Goal: Task Accomplishment & Management: Complete application form

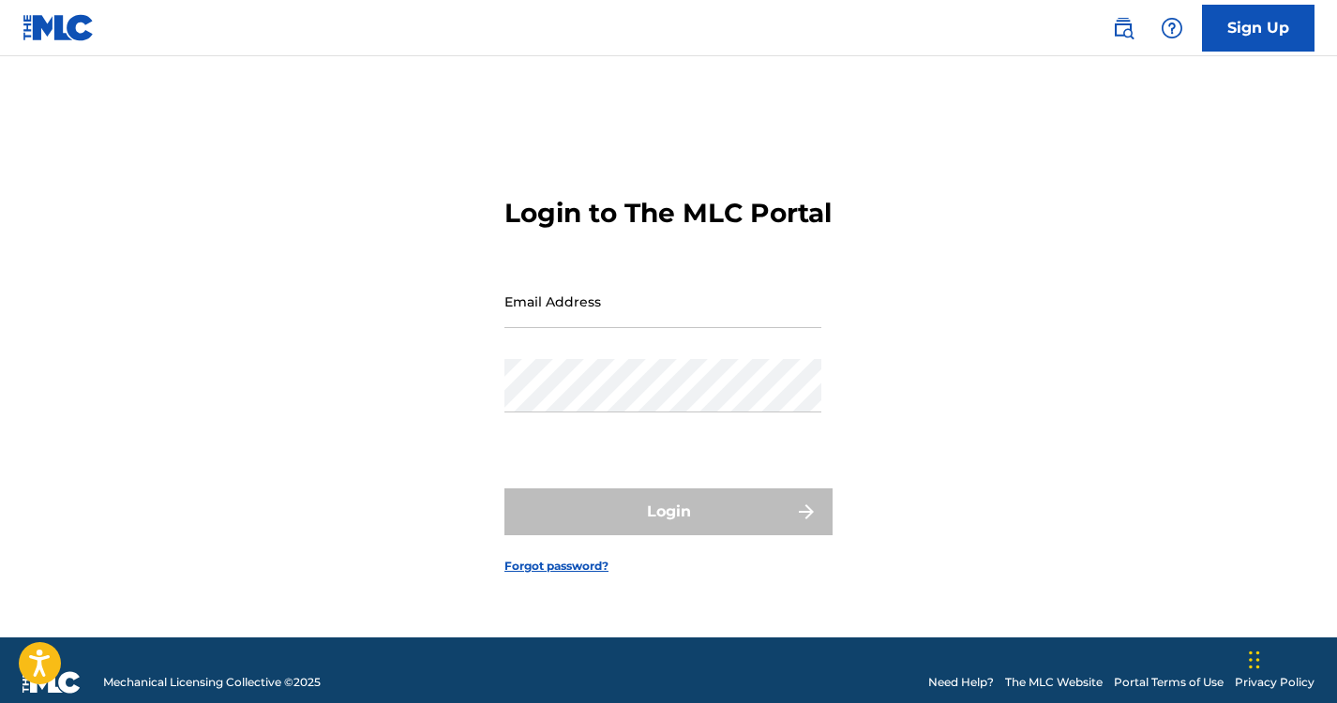
click at [1258, 33] on link "Sign Up" at bounding box center [1258, 28] width 113 height 47
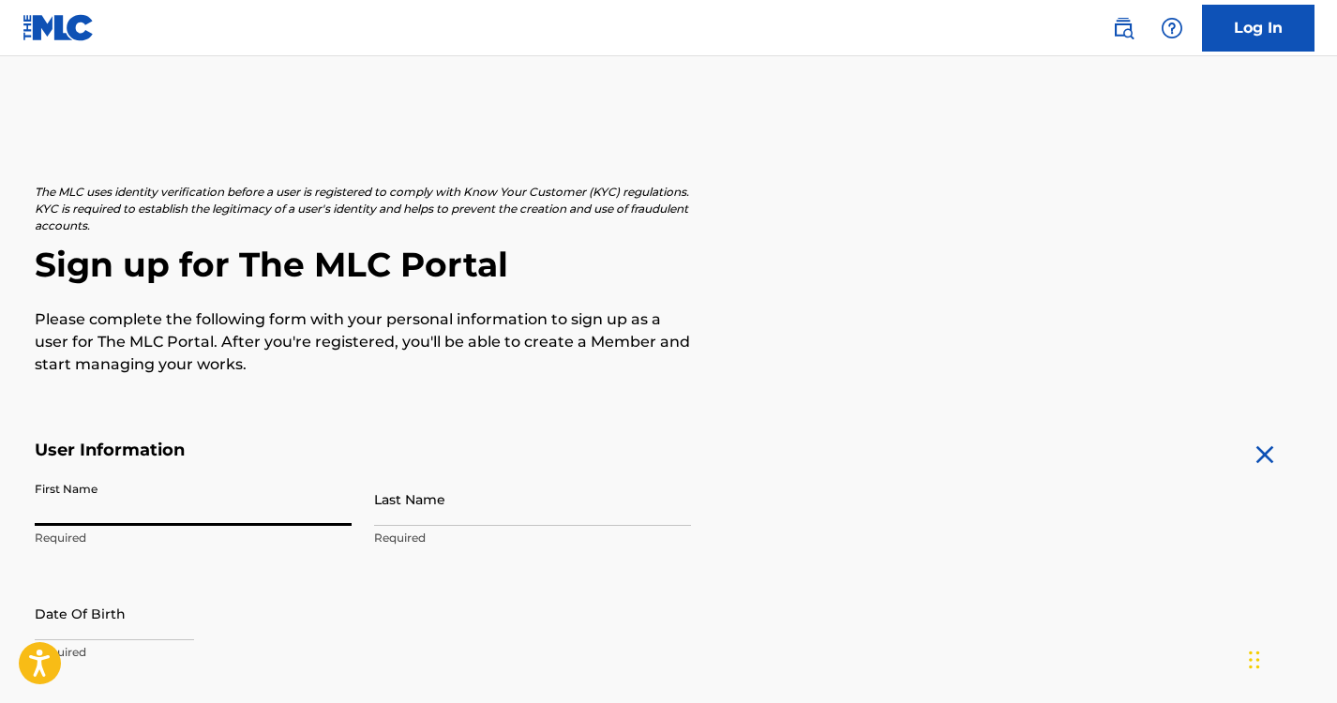
click at [168, 509] on input "First Name" at bounding box center [193, 499] width 317 height 53
type input "[PERSON_NAME]"
type input "Pierrant"
type input "[STREET_ADDRESS][PERSON_NAME]"
type input "Kentwood"
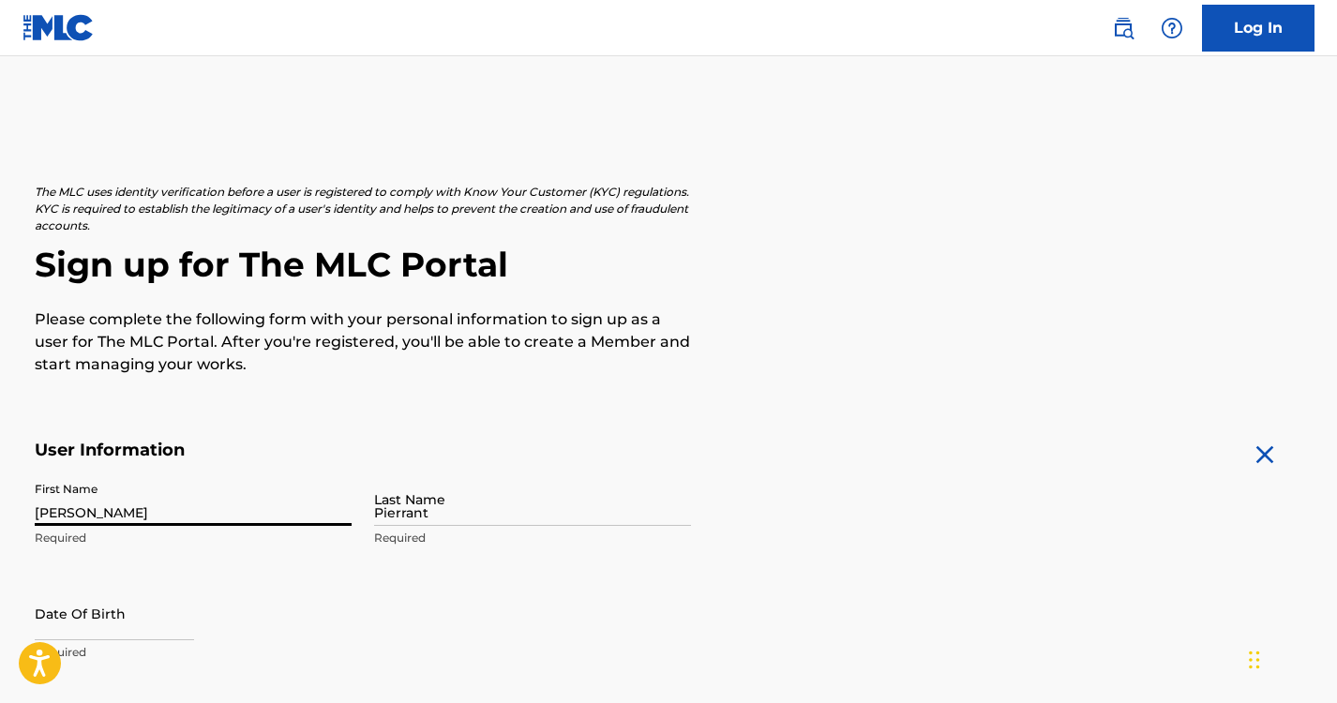
type input "[GEOGRAPHIC_DATA]"
type input "MI"
type input "49508"
type input "1"
type input "616"
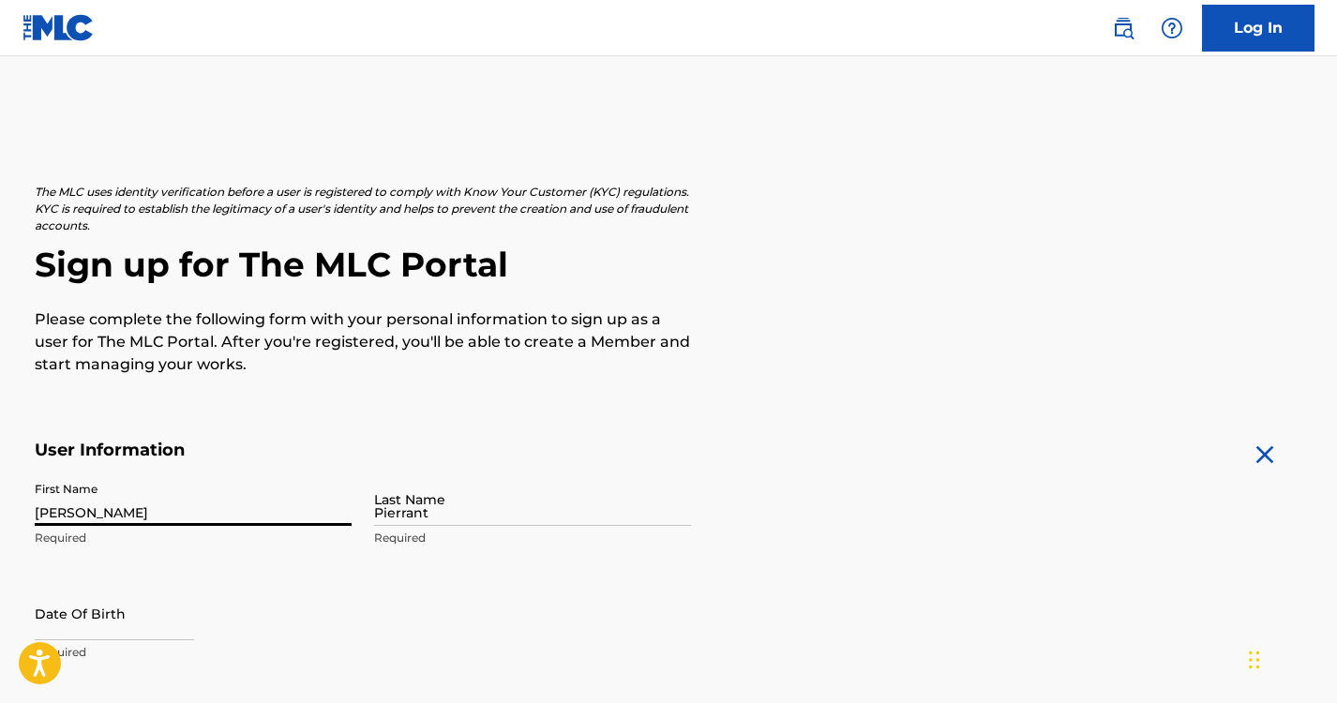
type input "9008817"
type input "[EMAIL_ADDRESS][DOMAIN_NAME]"
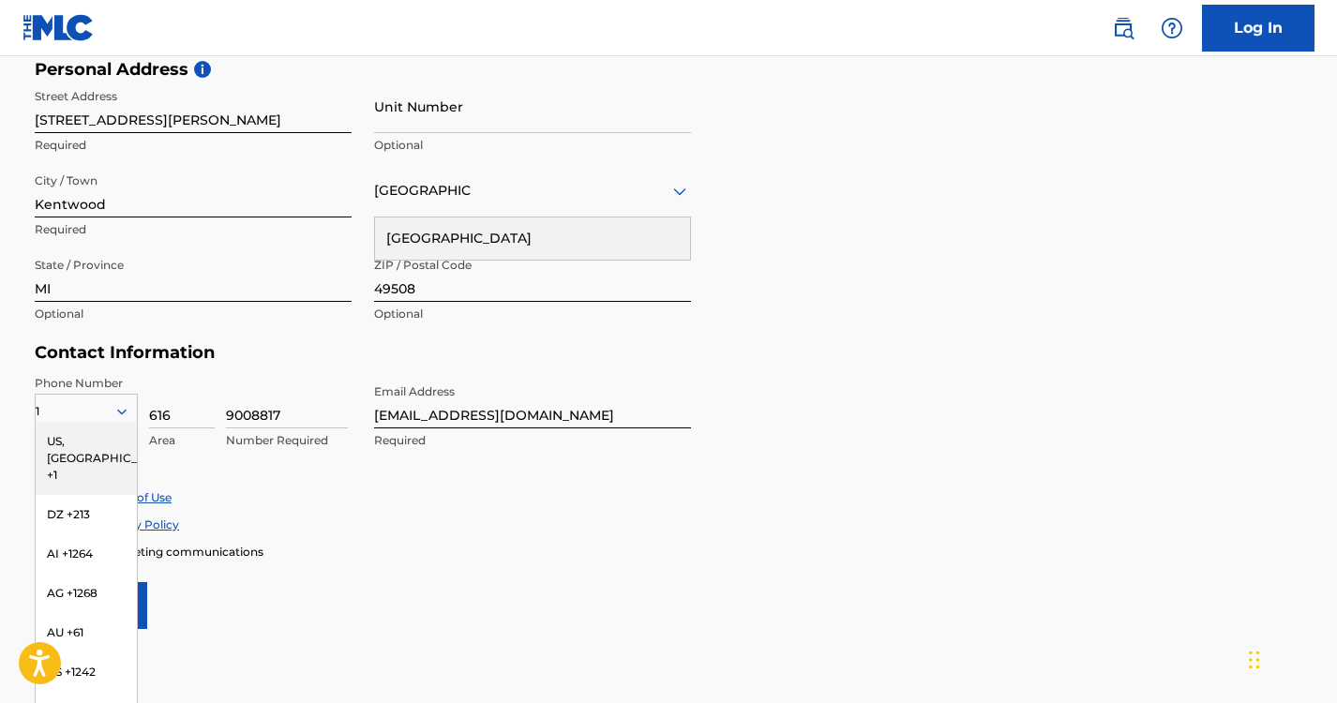
click at [247, 461] on div "Phone Number 1 [GEOGRAPHIC_DATA], [GEOGRAPHIC_DATA] +1 DZ +213 AI +1264 AG +126…" at bounding box center [363, 432] width 656 height 114
click at [83, 449] on div "US, [GEOGRAPHIC_DATA] +1" at bounding box center [86, 458] width 101 height 73
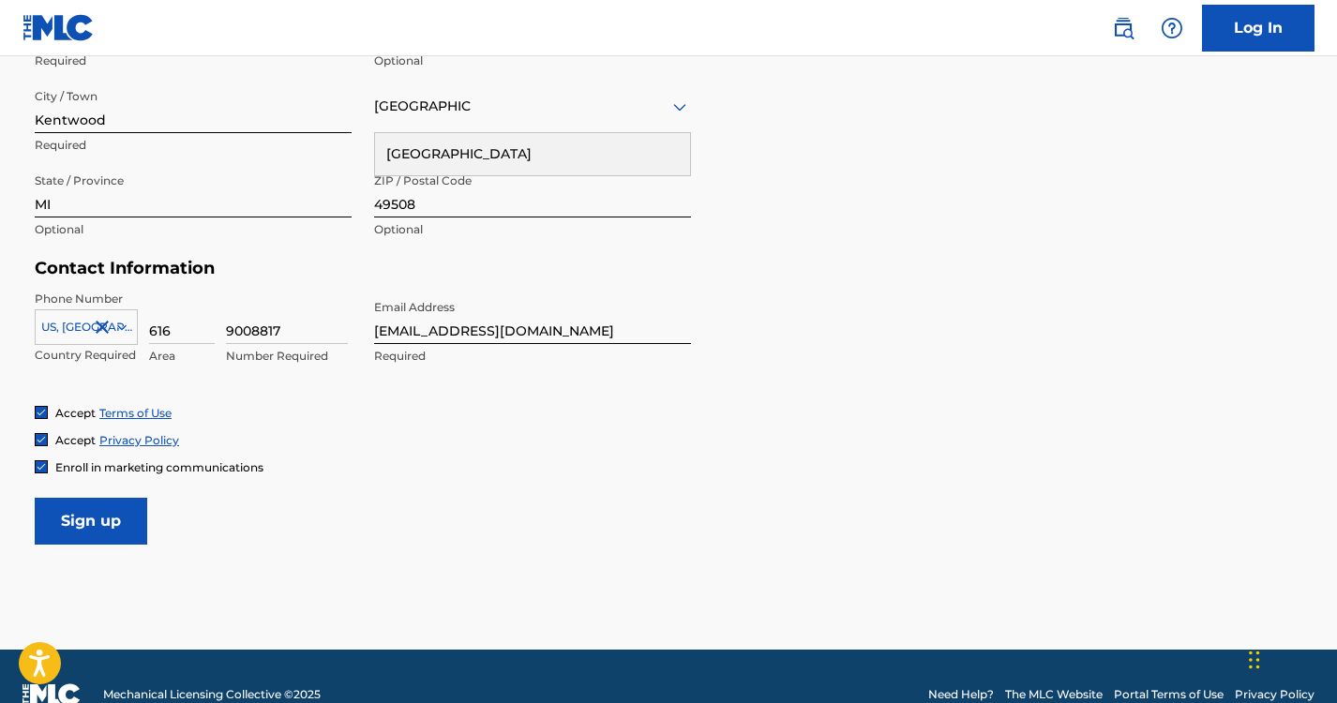
scroll to position [725, 0]
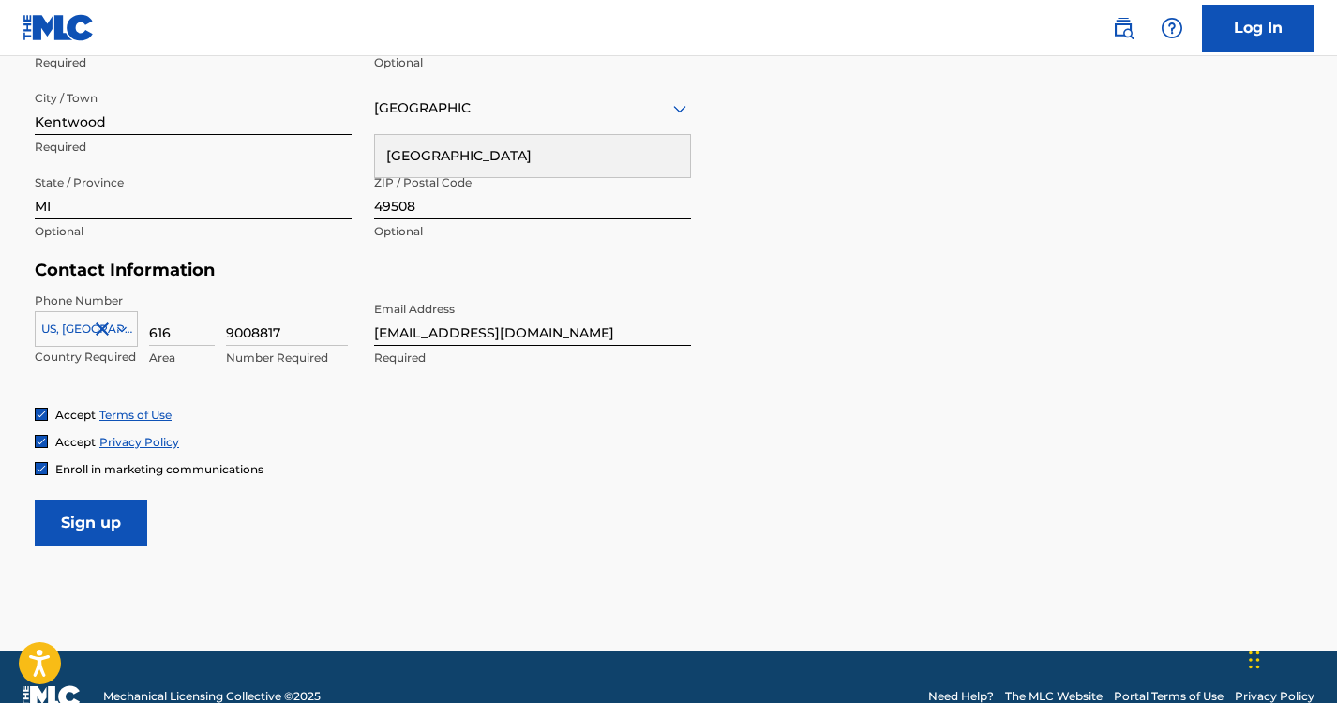
click at [463, 165] on div "[GEOGRAPHIC_DATA]" at bounding box center [532, 156] width 315 height 42
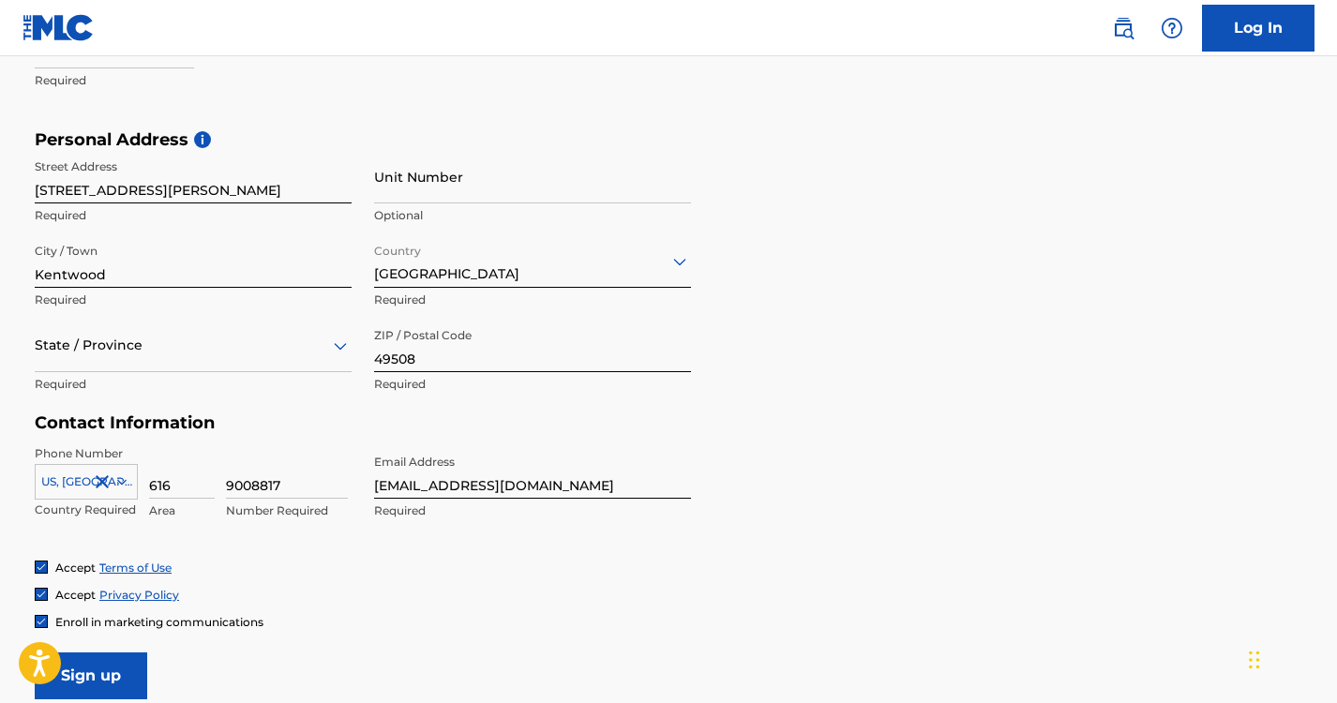
scroll to position [365, 0]
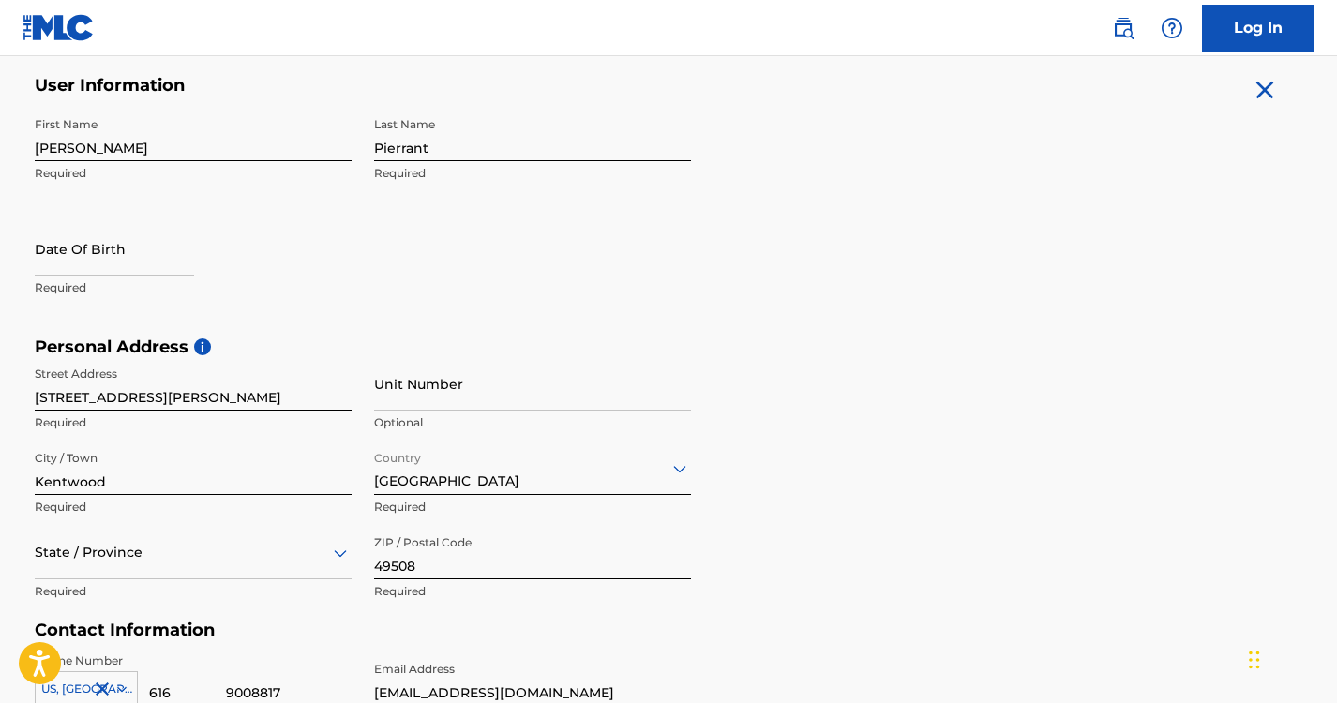
click at [107, 257] on input "text" at bounding box center [114, 248] width 159 height 53
select select "7"
select select "2025"
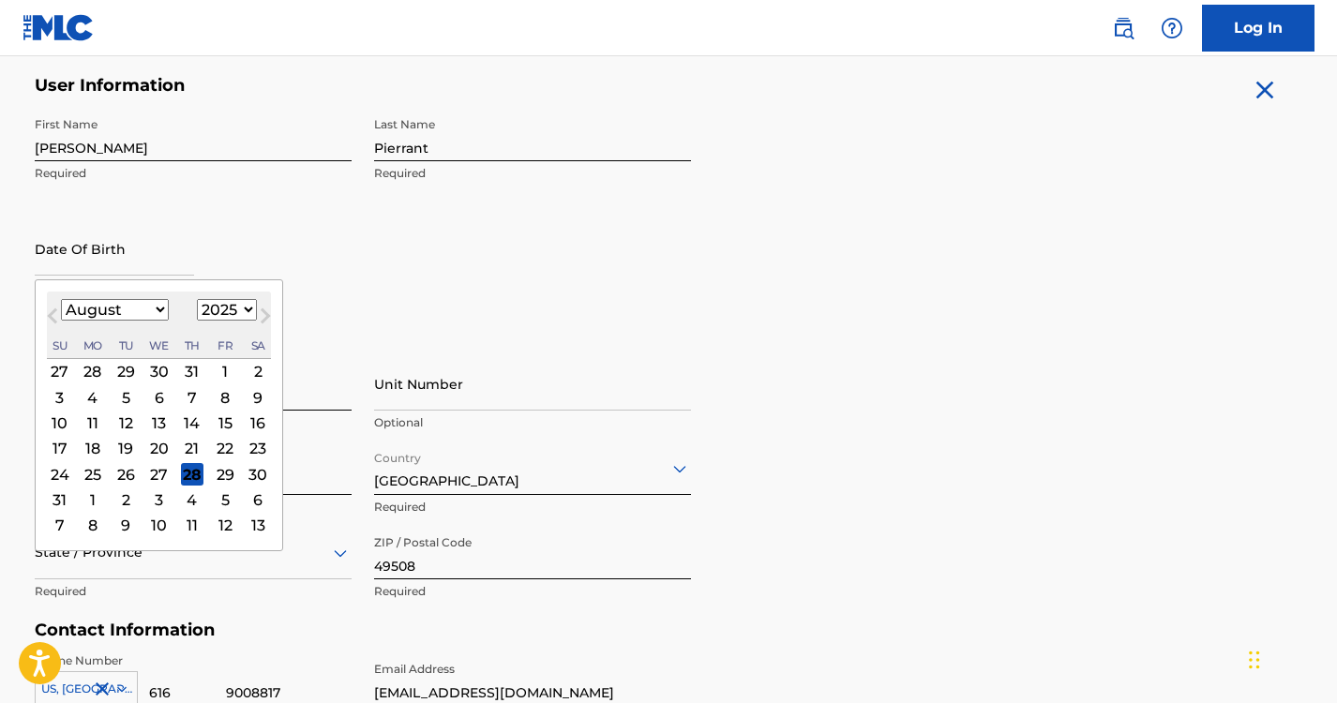
click at [159, 308] on select "January February March April May June July August September October November De…" at bounding box center [115, 310] width 108 height 22
select select "2"
click at [61, 299] on select "January February March April May June July August September October November De…" at bounding box center [115, 310] width 108 height 22
click at [241, 309] on select "1899 1900 1901 1902 1903 1904 1905 1906 1907 1908 1909 1910 1911 1912 1913 1914…" at bounding box center [227, 310] width 60 height 22
select select "1981"
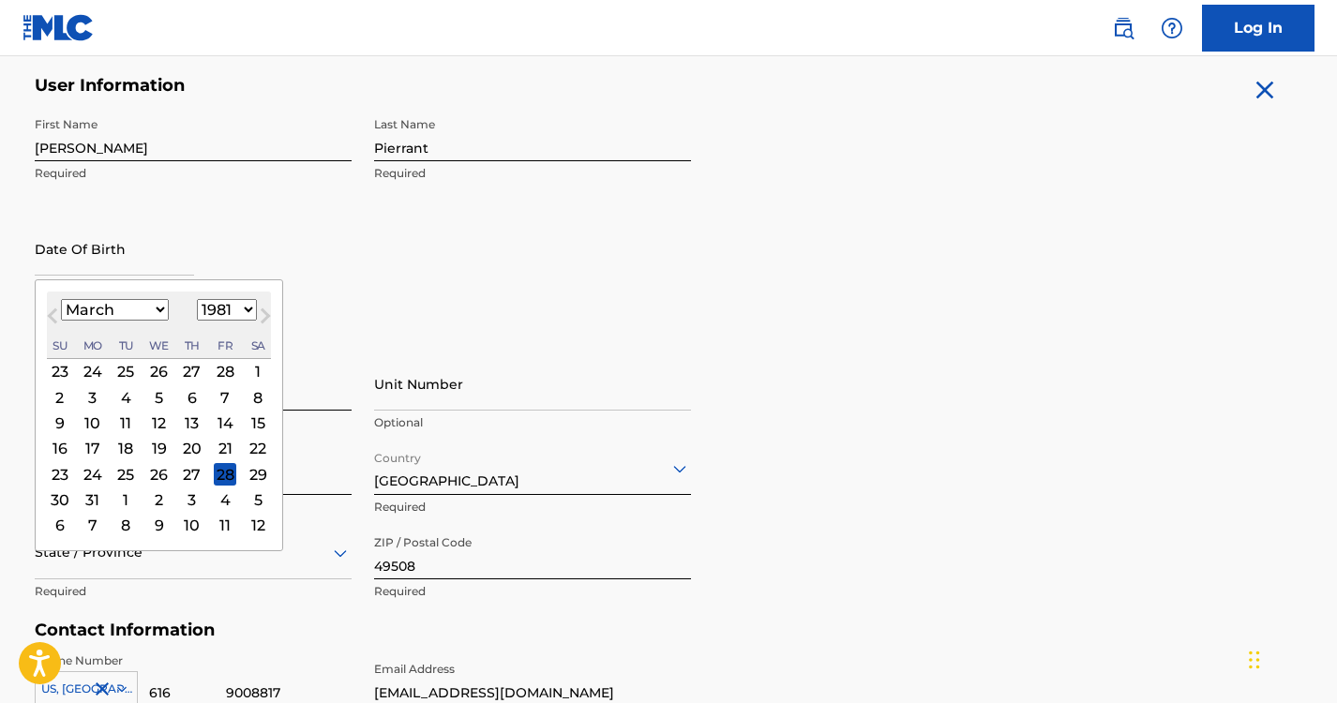
click at [197, 299] on select "1899 1900 1901 1902 1903 1904 1905 1906 1907 1908 1909 1910 1911 1912 1913 1914…" at bounding box center [227, 310] width 60 height 22
click at [352, 309] on div "First Name [PERSON_NAME] Required Last Name Pierrant Required Date Of Birth [DE…" at bounding box center [363, 222] width 656 height 229
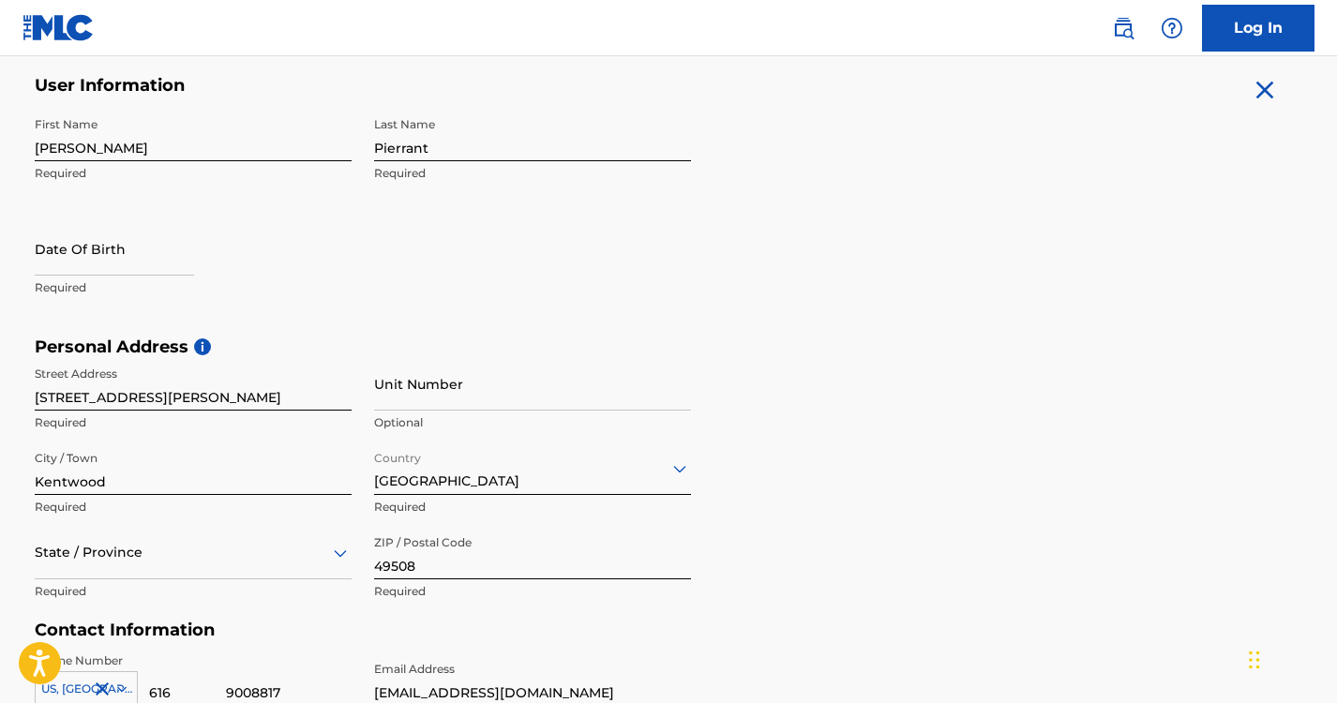
click at [132, 261] on input "text" at bounding box center [114, 248] width 159 height 53
select select "7"
select select "2025"
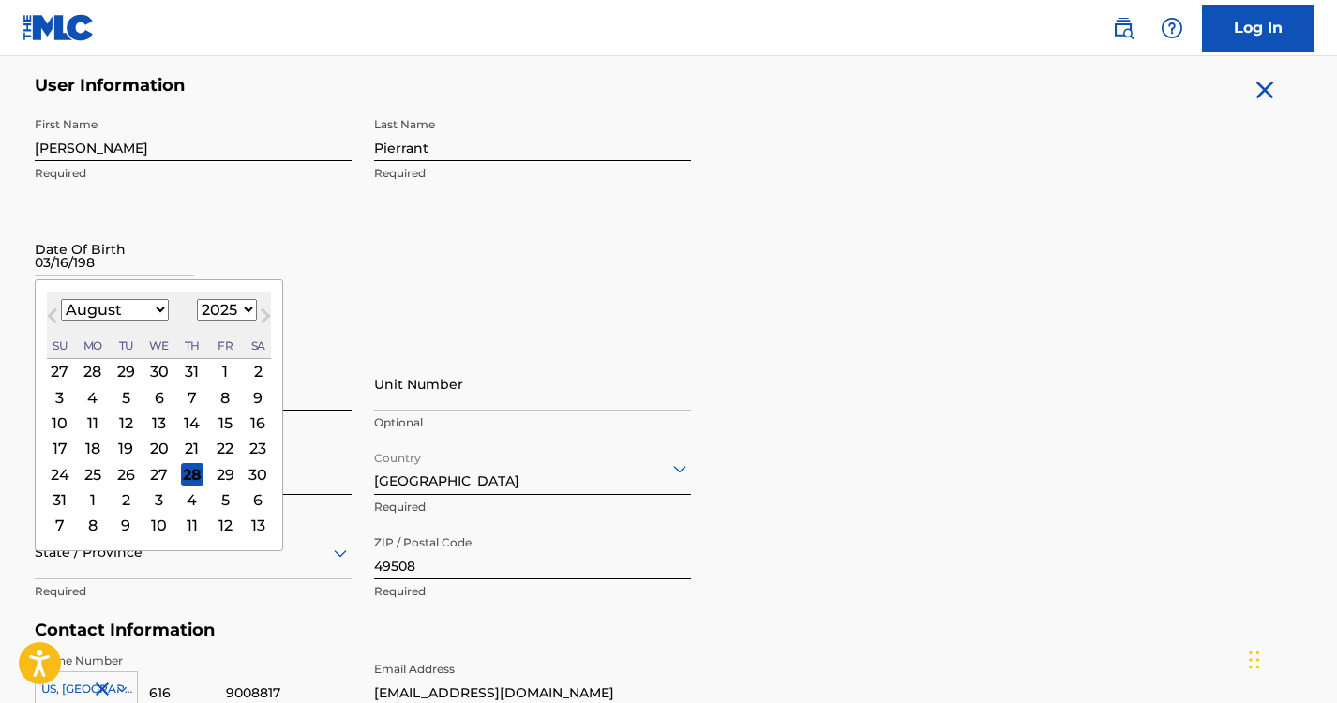
type input "[DATE]"
click at [338, 253] on div "Date Of Birth Previous Month Next Month August [DATE] February March April May …" at bounding box center [193, 264] width 317 height 84
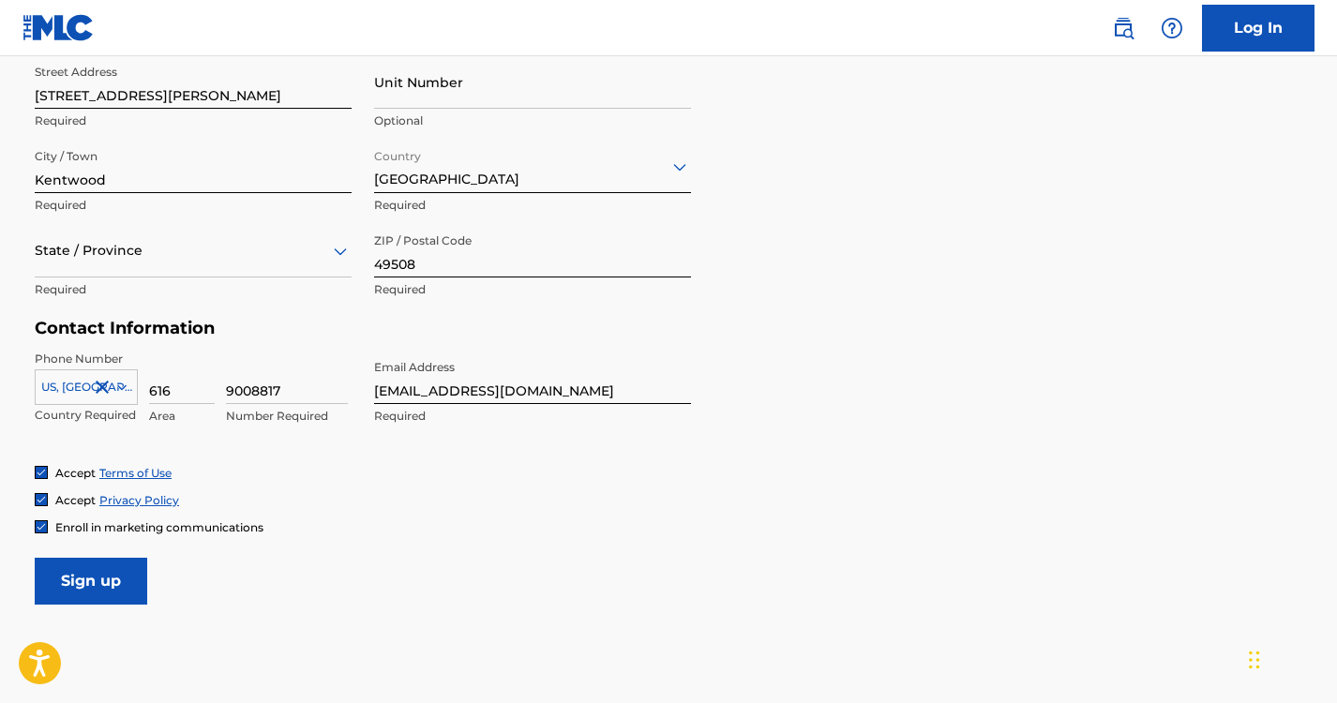
scroll to position [762, 0]
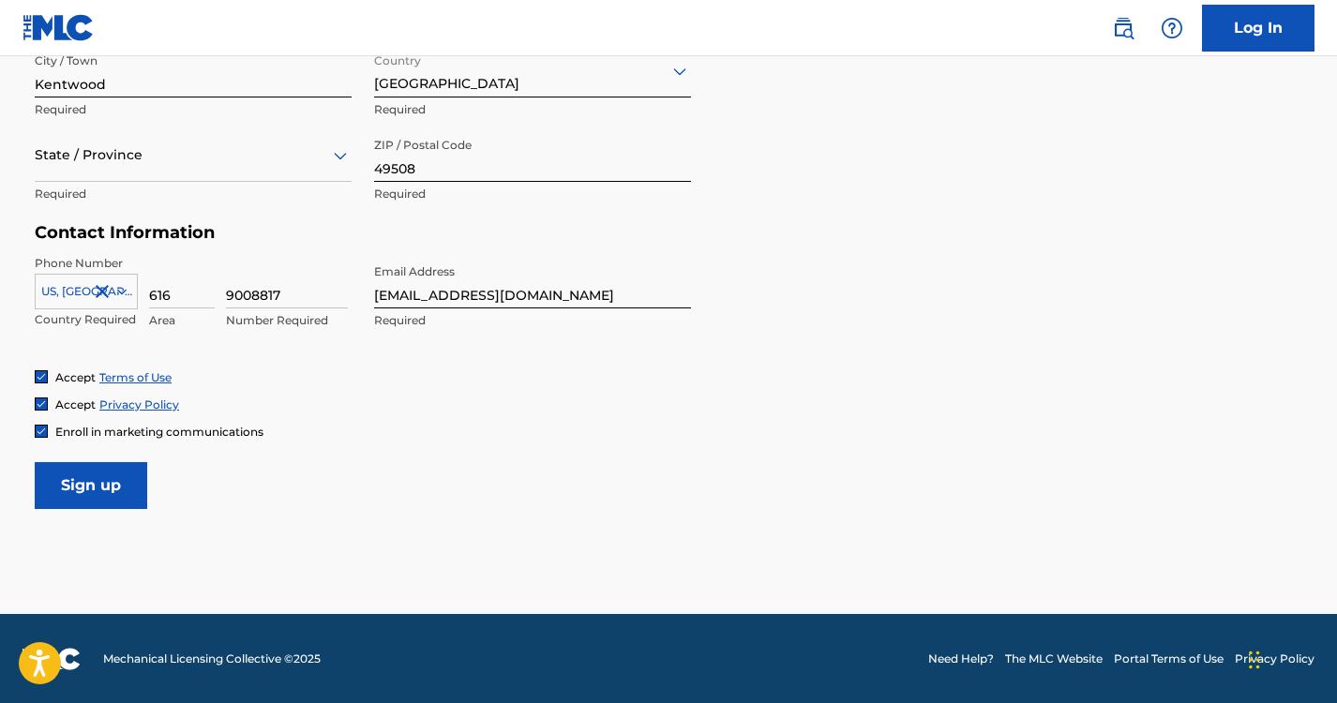
click at [80, 491] on input "Sign up" at bounding box center [91, 485] width 113 height 47
click at [239, 171] on div "State / Province" at bounding box center [193, 154] width 317 height 53
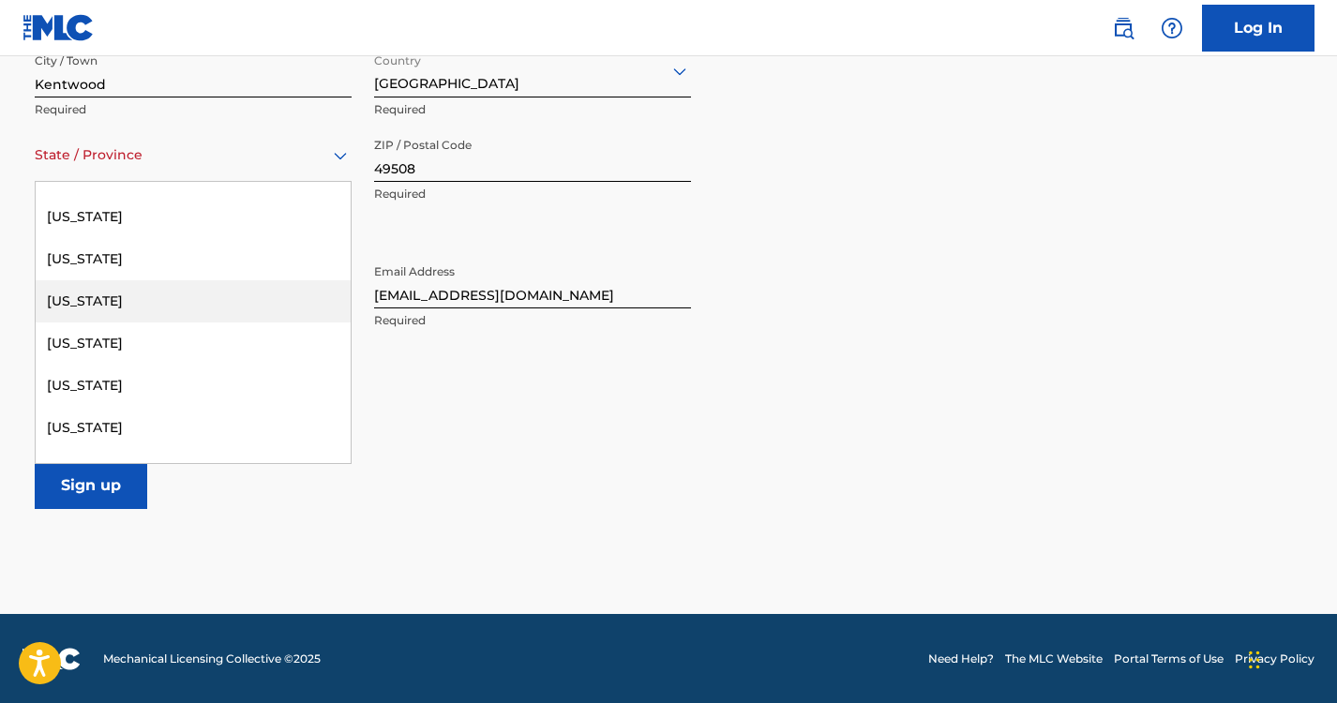
scroll to position [831, 0]
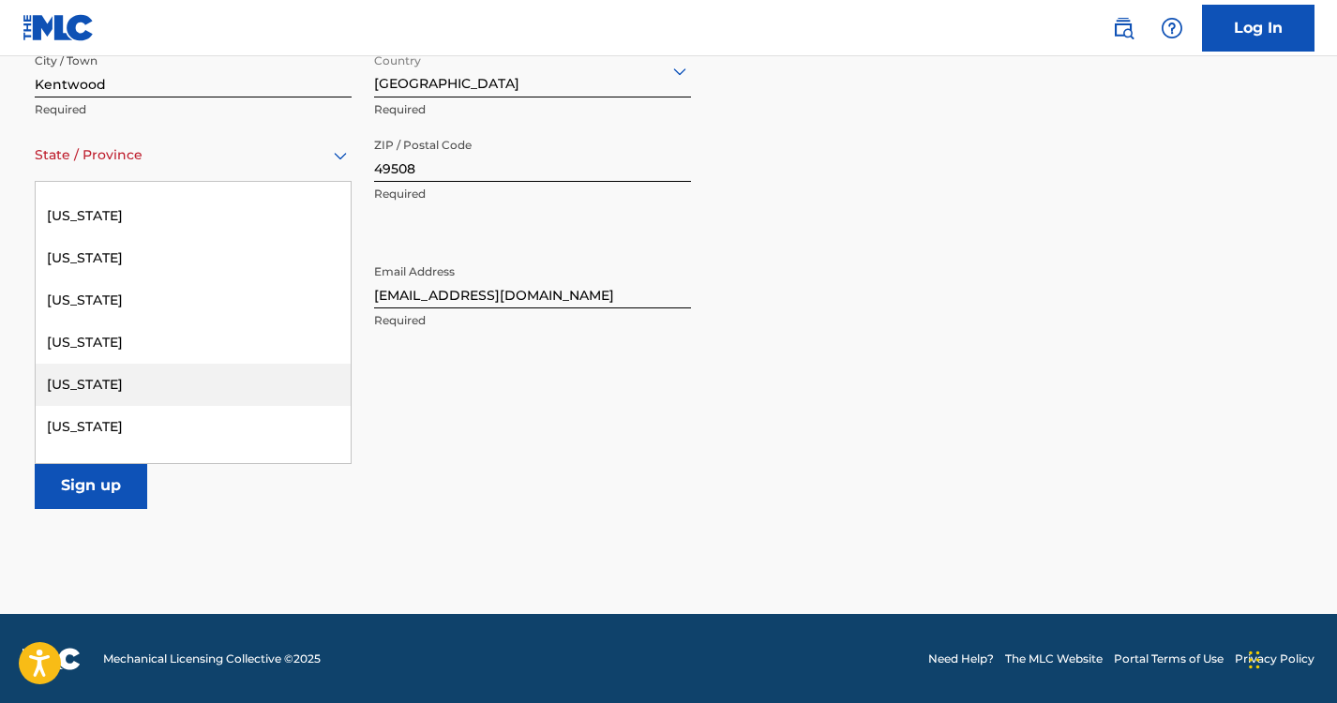
click at [130, 391] on div "[US_STATE]" at bounding box center [193, 385] width 315 height 42
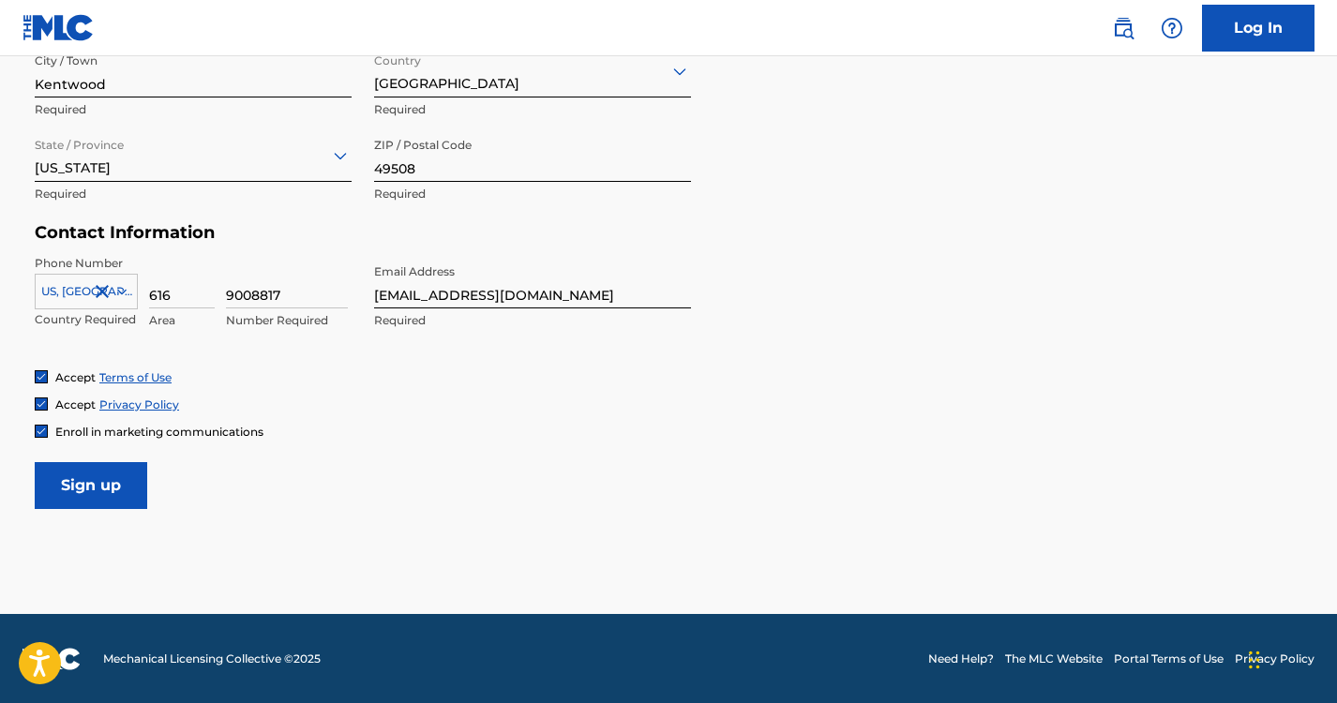
click at [73, 488] on input "Sign up" at bounding box center [91, 485] width 113 height 47
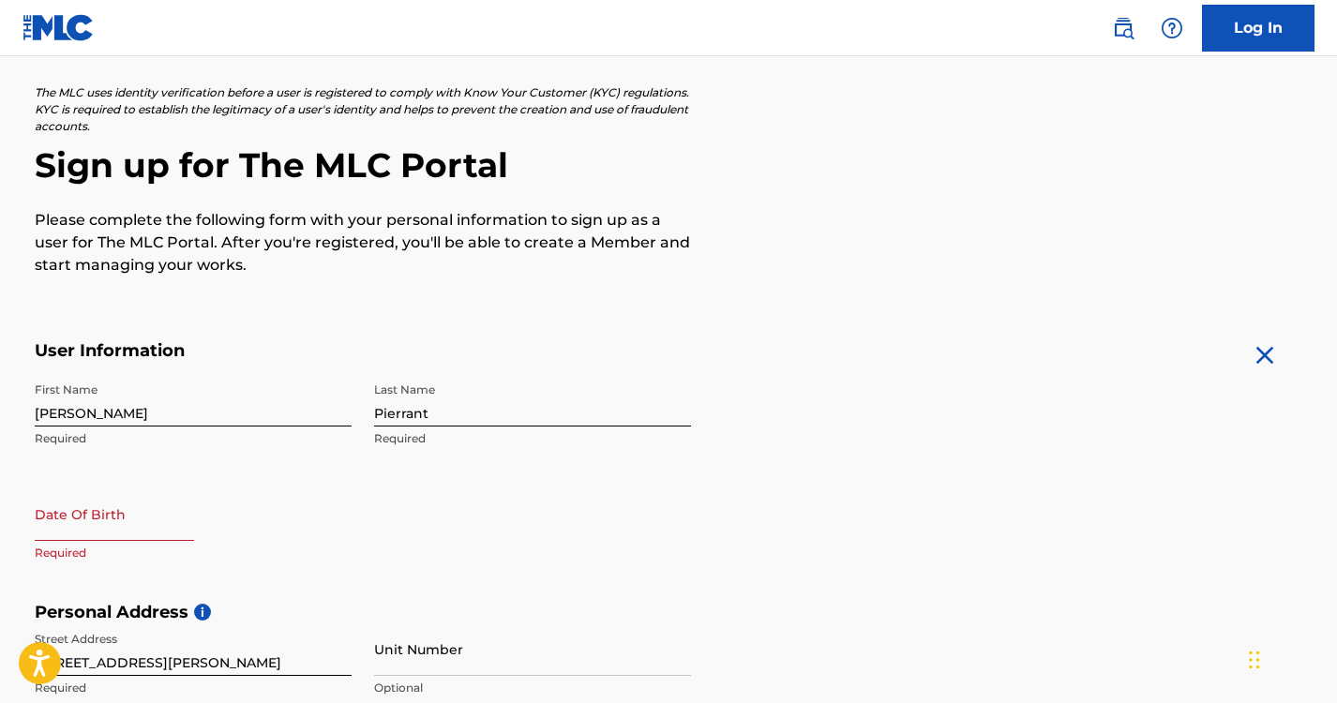
scroll to position [105, 0]
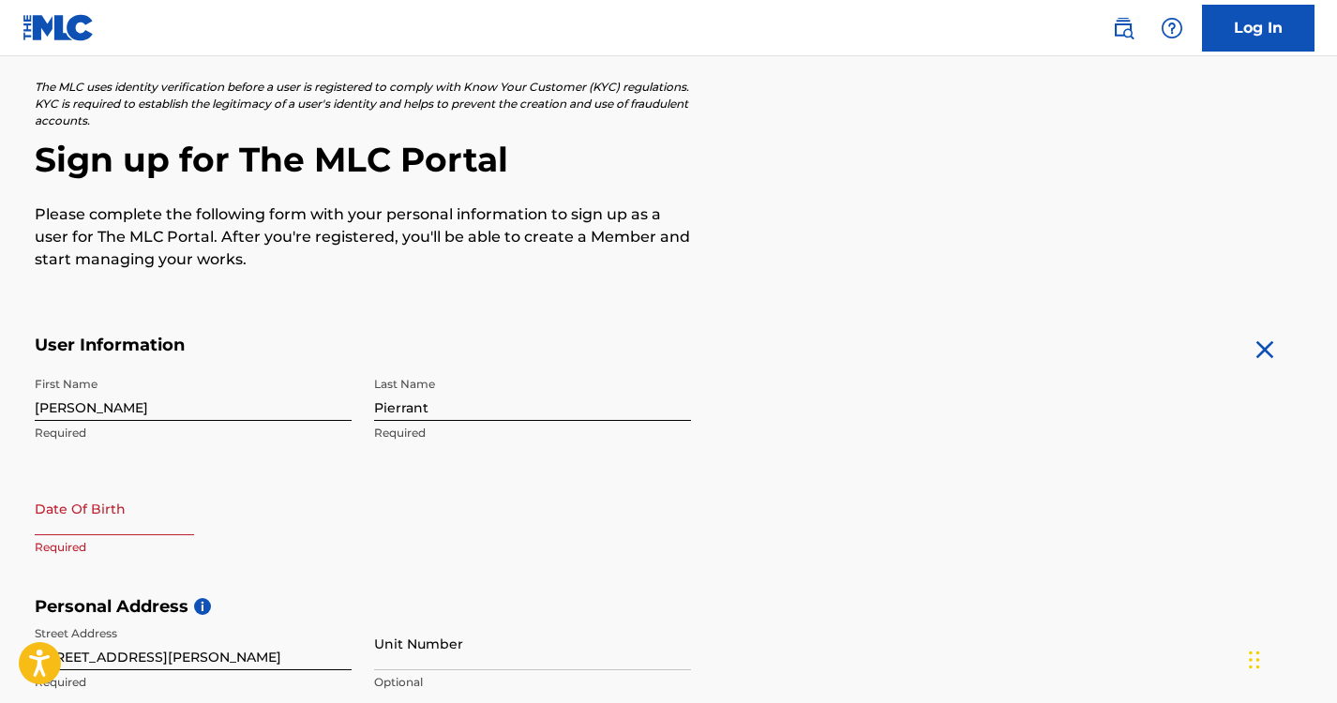
click at [78, 527] on input "text" at bounding box center [114, 508] width 159 height 53
select select "7"
select select "2025"
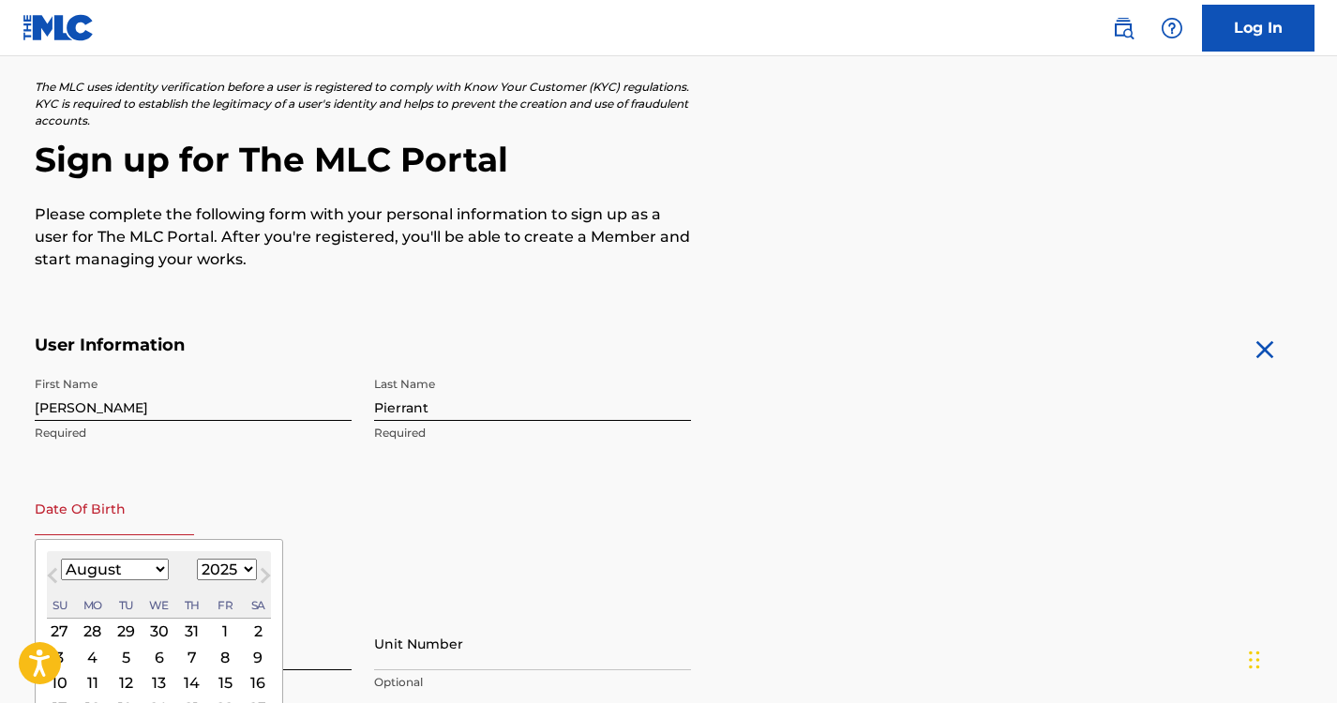
click at [158, 563] on select "January February March April May June July August September October November De…" at bounding box center [115, 570] width 108 height 22
select select "2"
click at [61, 559] on select "January February March April May June July August September October November De…" at bounding box center [115, 570] width 108 height 22
click at [245, 561] on select "1899 1900 1901 1902 1903 1904 1905 1906 1907 1908 1909 1910 1911 1912 1913 1914…" at bounding box center [227, 570] width 60 height 22
select select "1981"
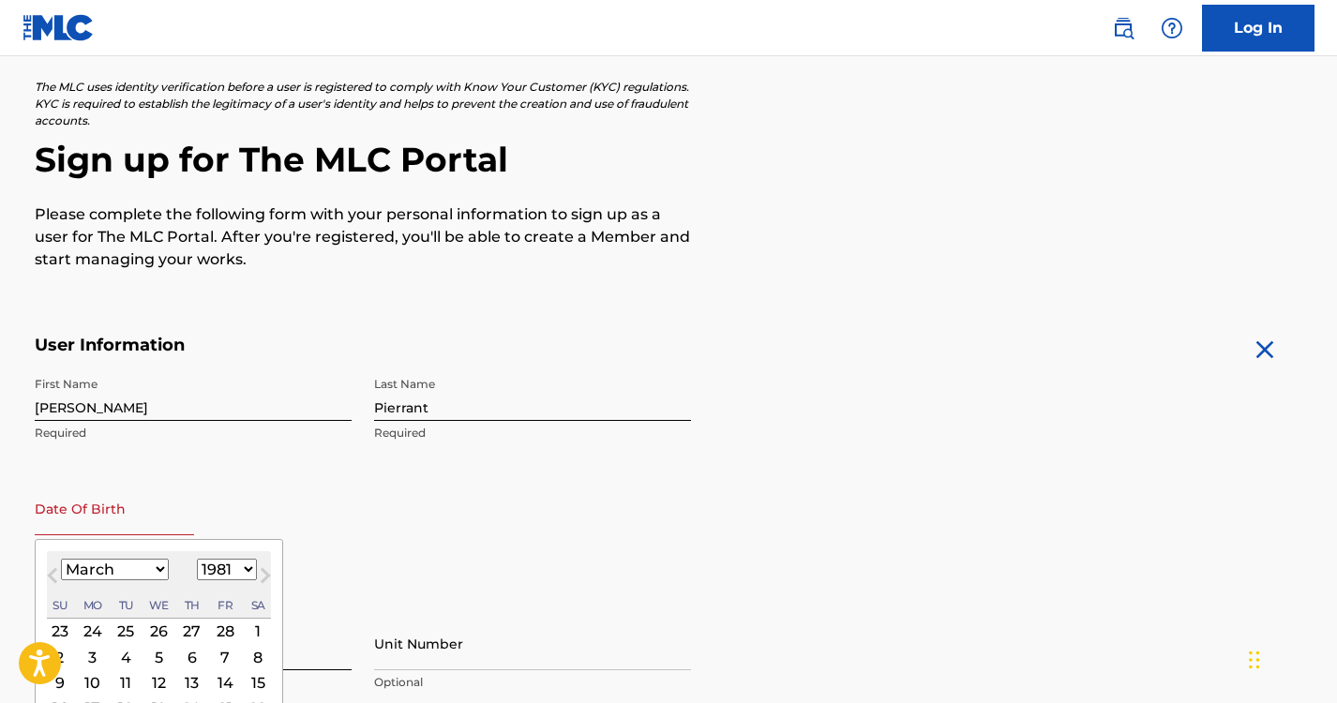
click at [197, 559] on select "1899 1900 1901 1902 1903 1904 1905 1906 1907 1908 1909 1910 1911 1912 1913 1914…" at bounding box center [227, 570] width 60 height 22
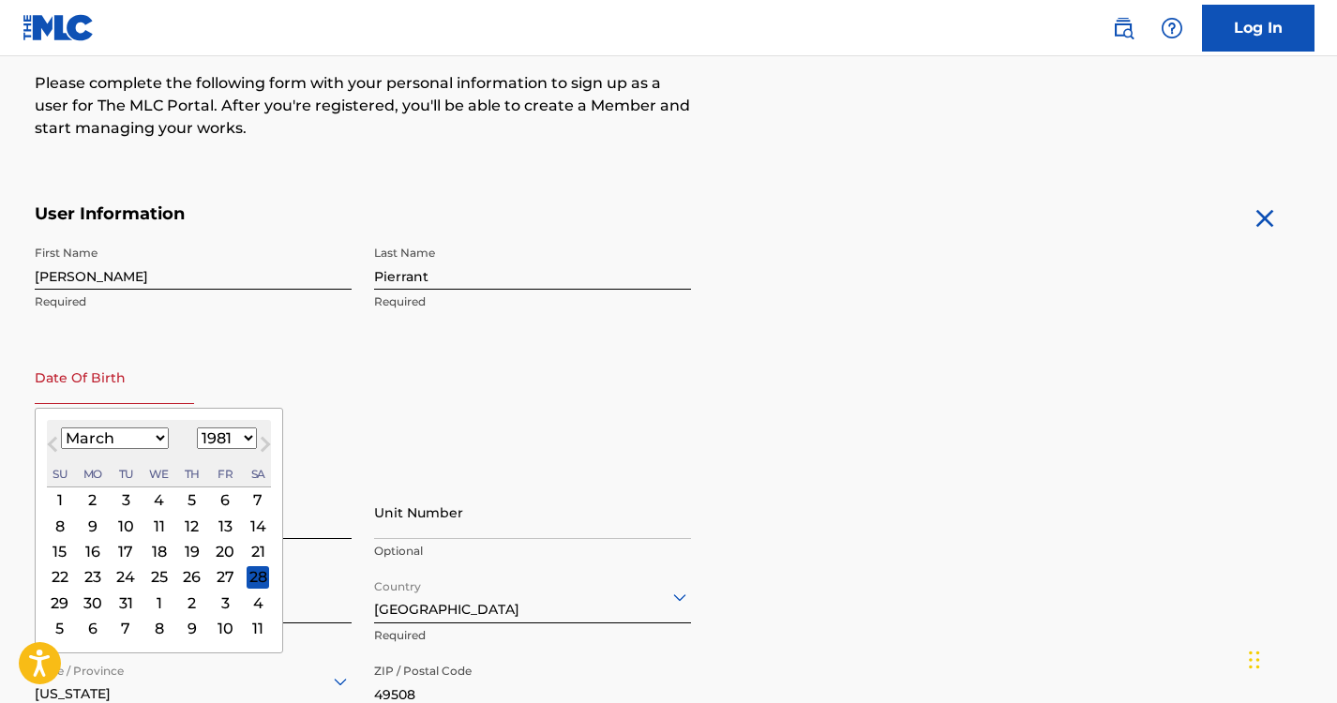
scroll to position [255, 0]
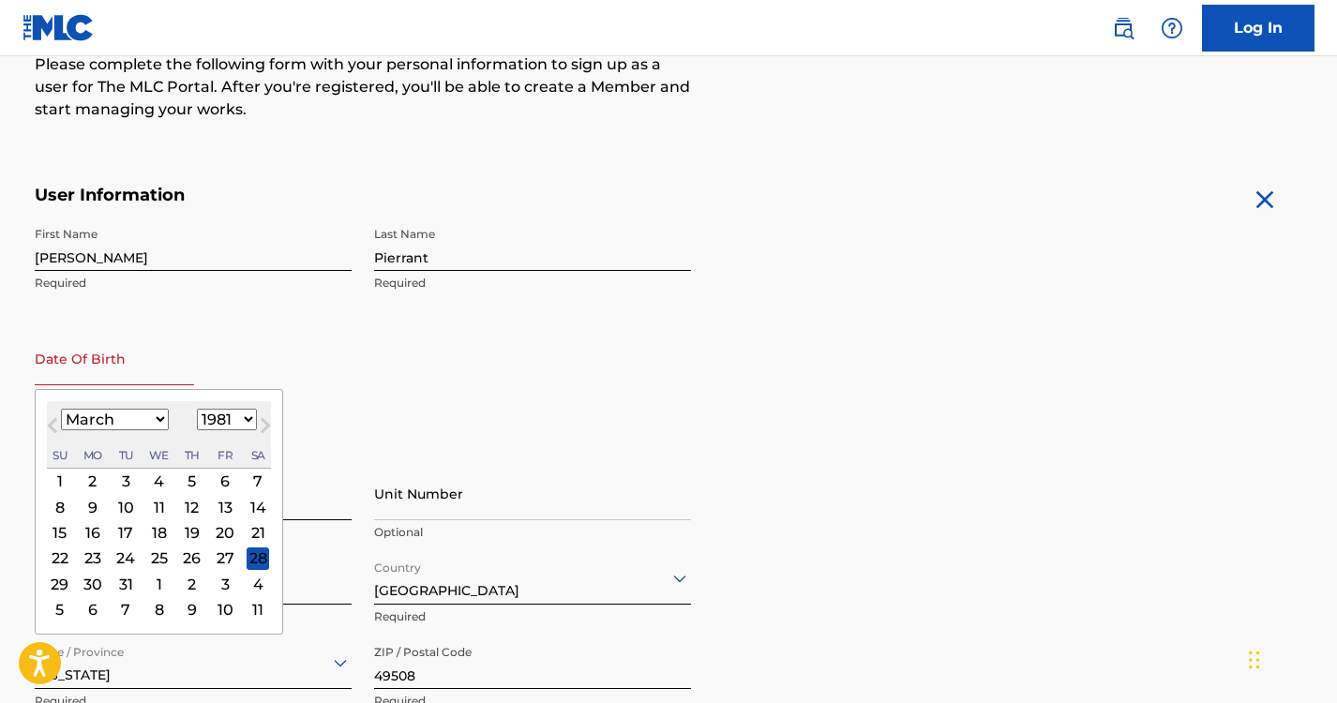
click at [95, 526] on div "16" at bounding box center [93, 532] width 23 height 23
type input "[DATE]"
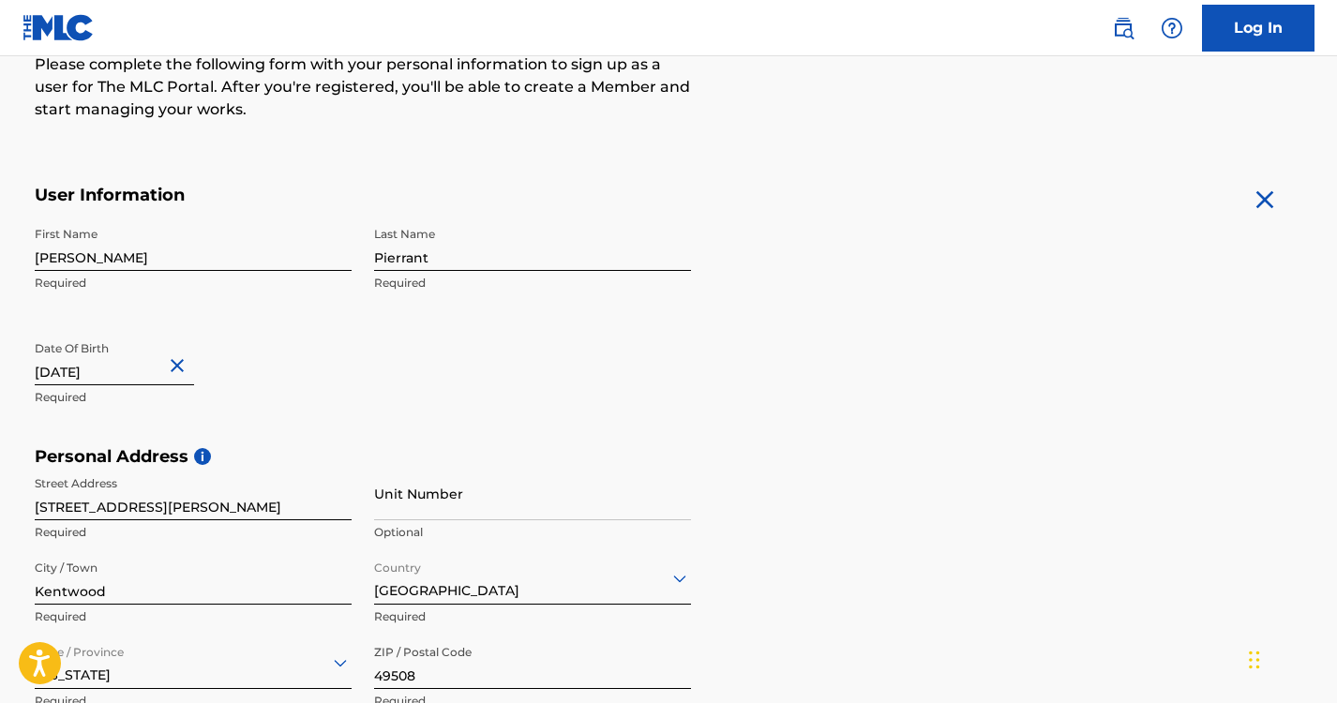
click at [373, 395] on div "First Name [PERSON_NAME] Required Last Name Pierrant Required Date Of Birth [DE…" at bounding box center [363, 332] width 656 height 229
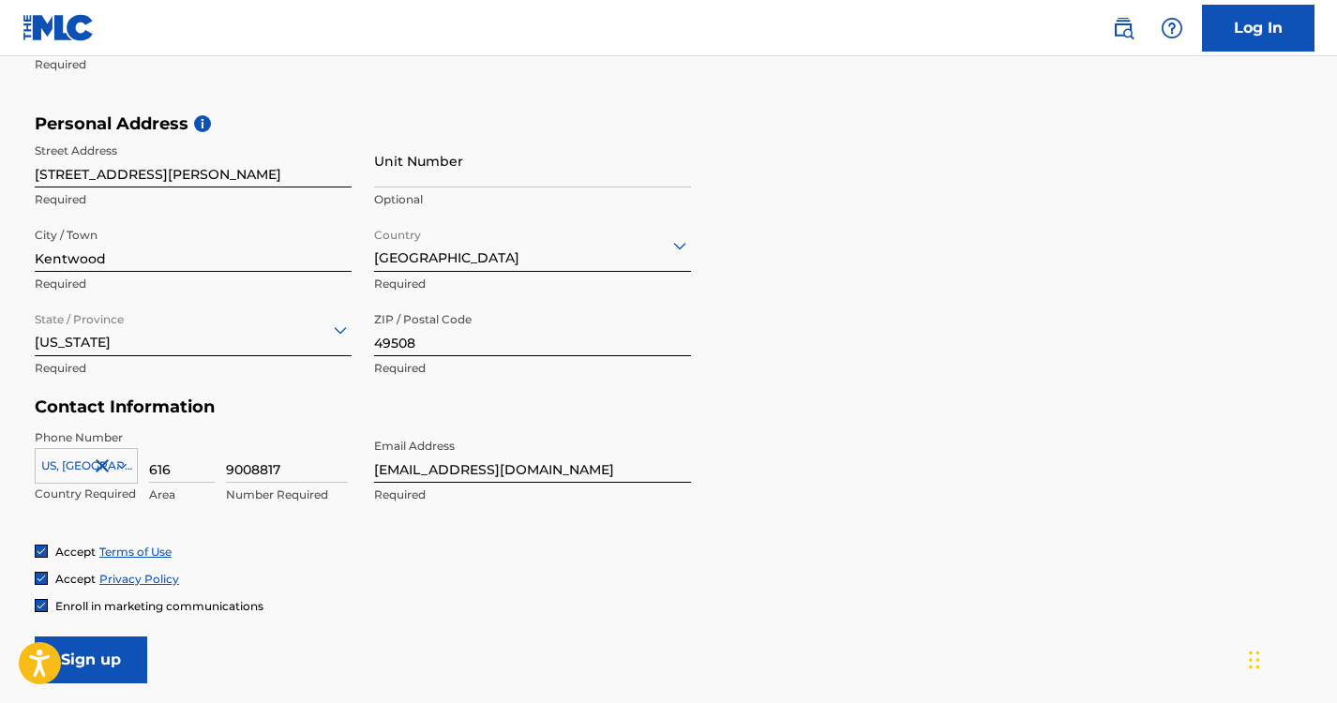
scroll to position [762, 0]
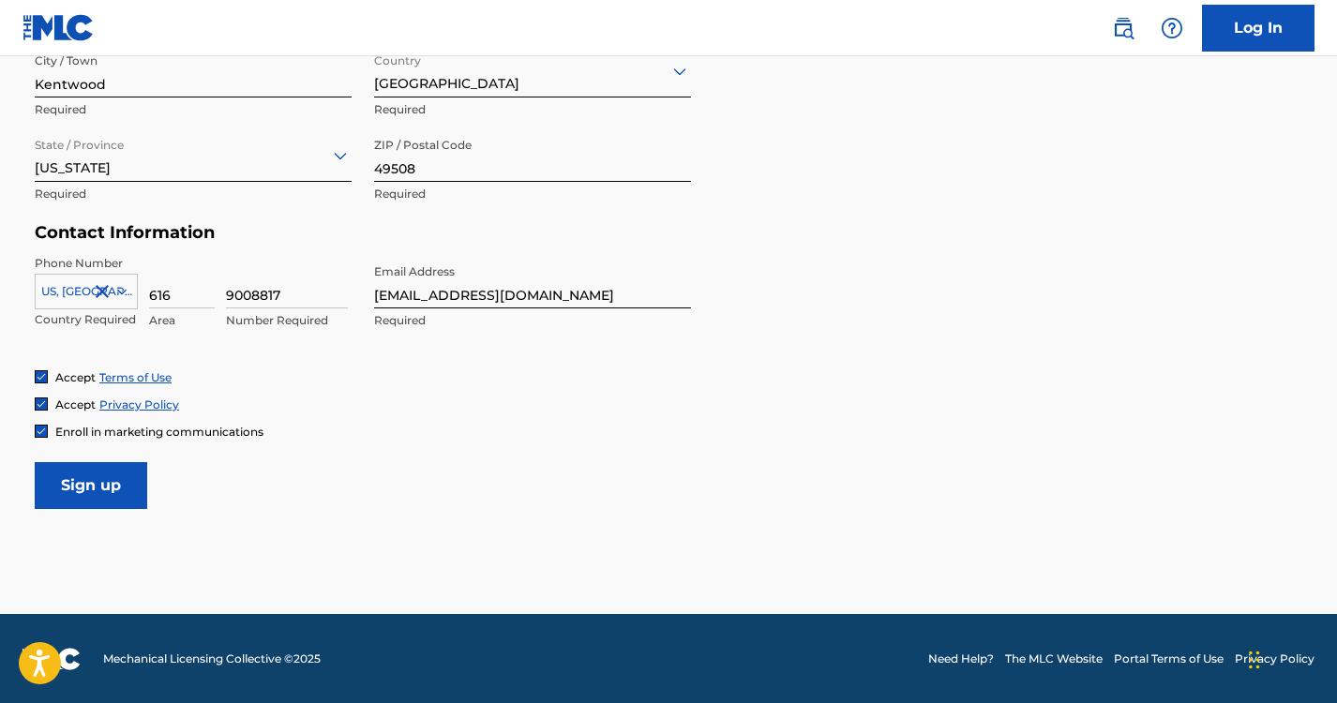
click at [83, 485] on input "Sign up" at bounding box center [91, 485] width 113 height 47
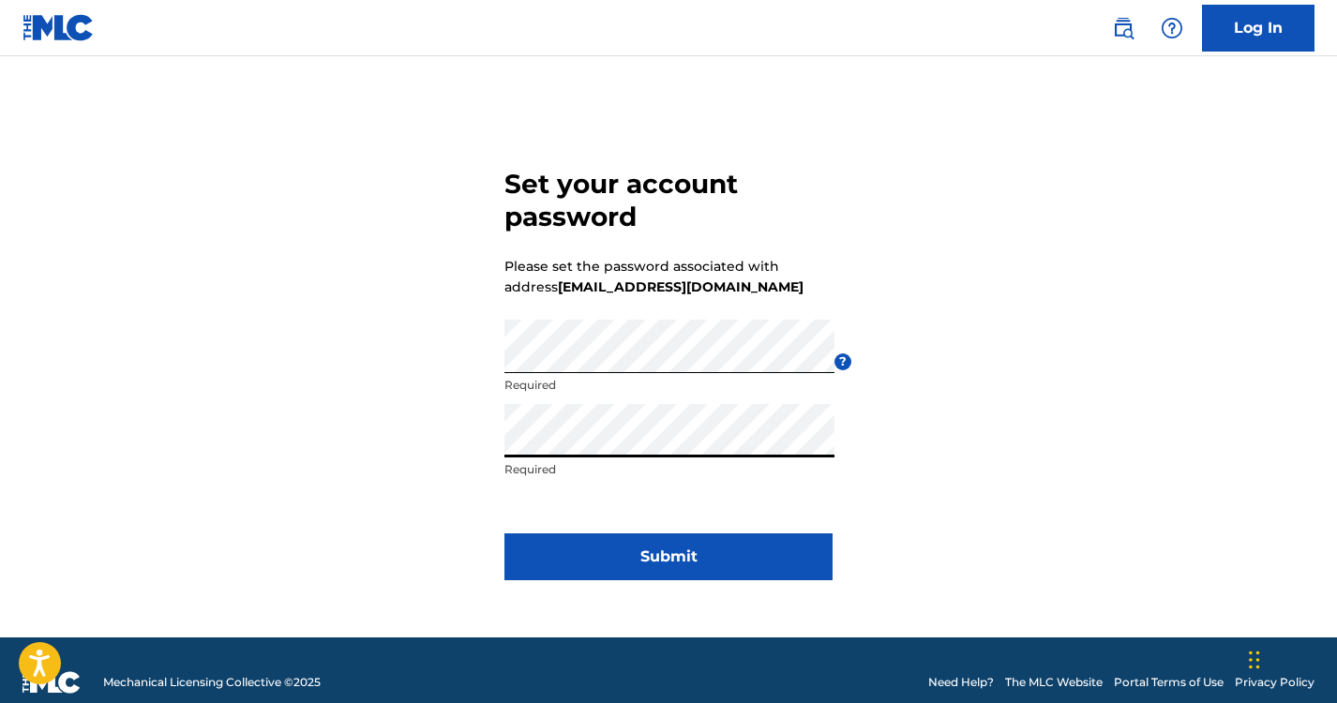
click at [432, 484] on div "Set your account password Please set the password associated with address [EMAI…" at bounding box center [668, 370] width 1313 height 534
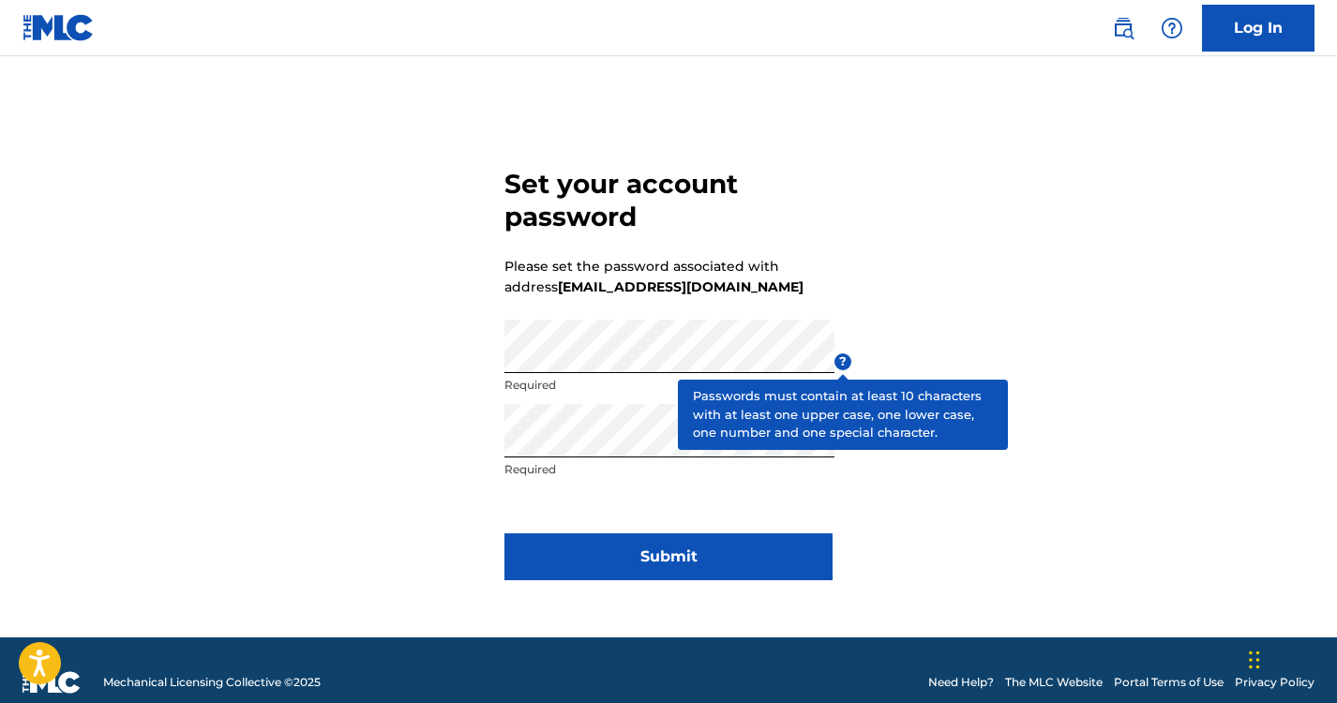
click at [849, 368] on span "?" at bounding box center [842, 361] width 17 height 17
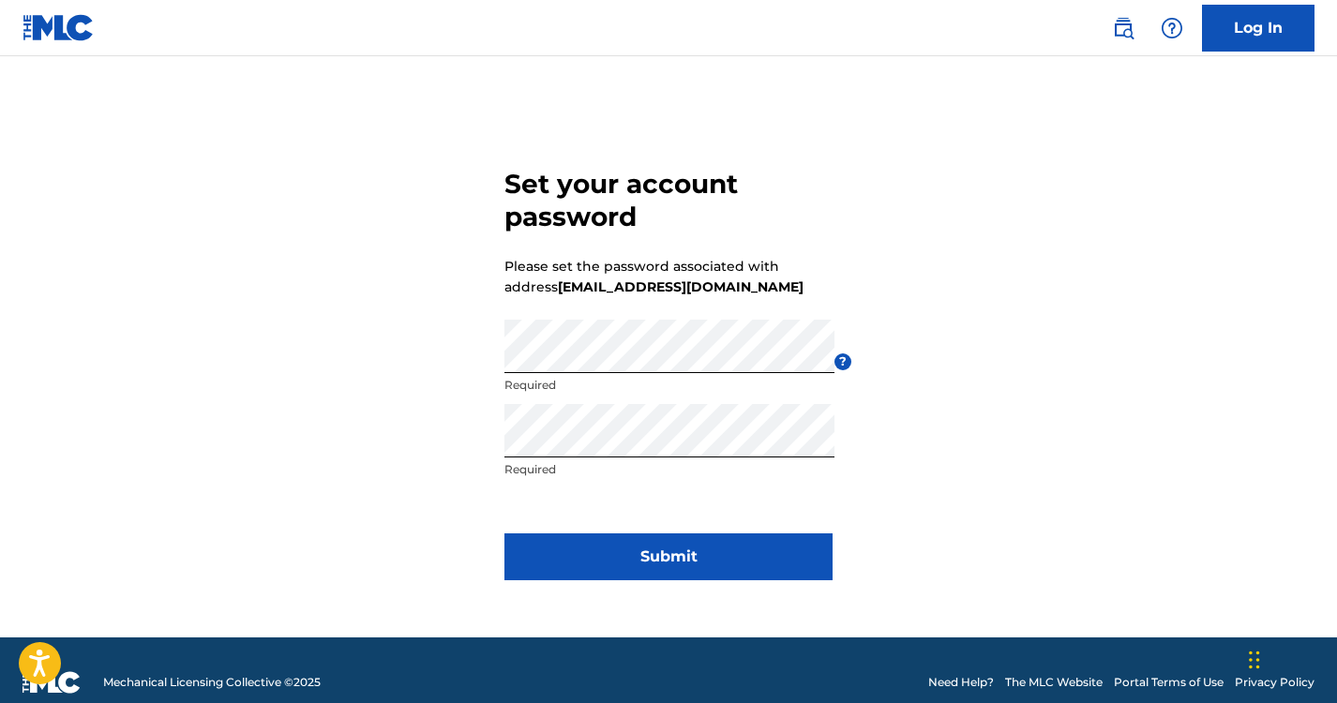
click at [685, 554] on button "Submit" at bounding box center [668, 556] width 328 height 47
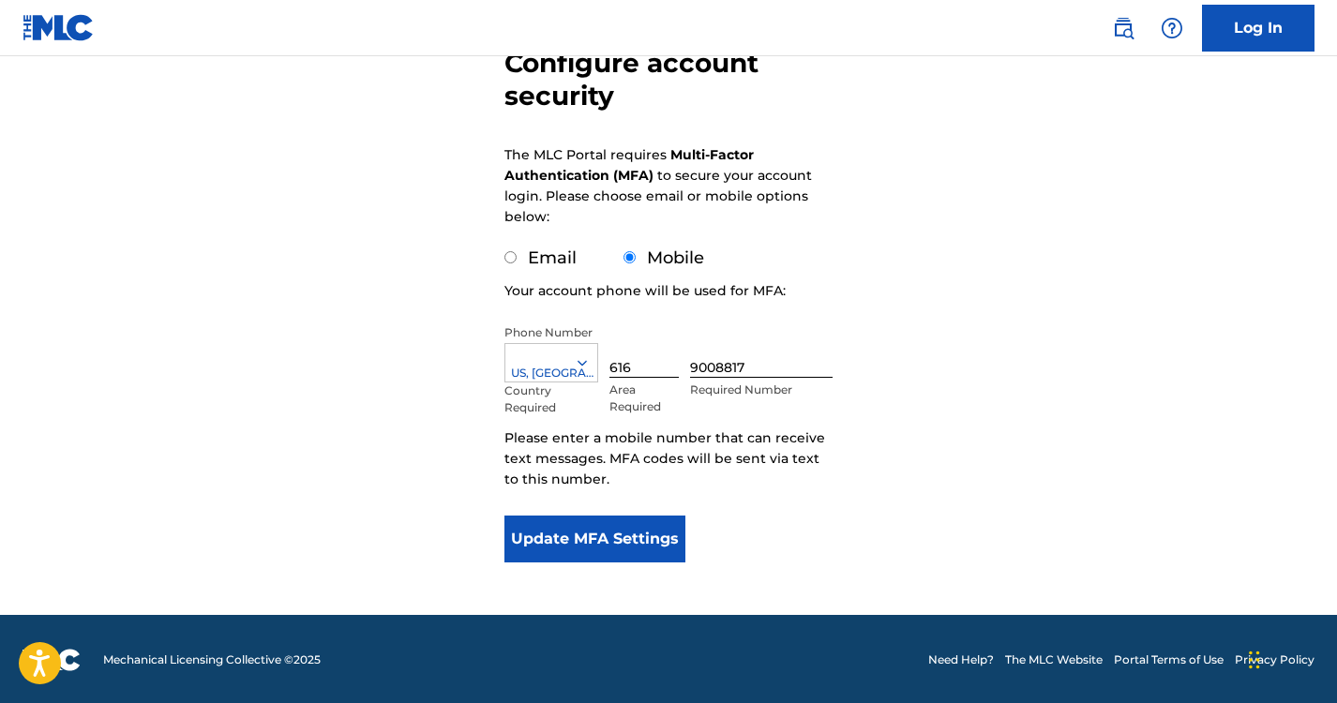
scroll to position [199, 0]
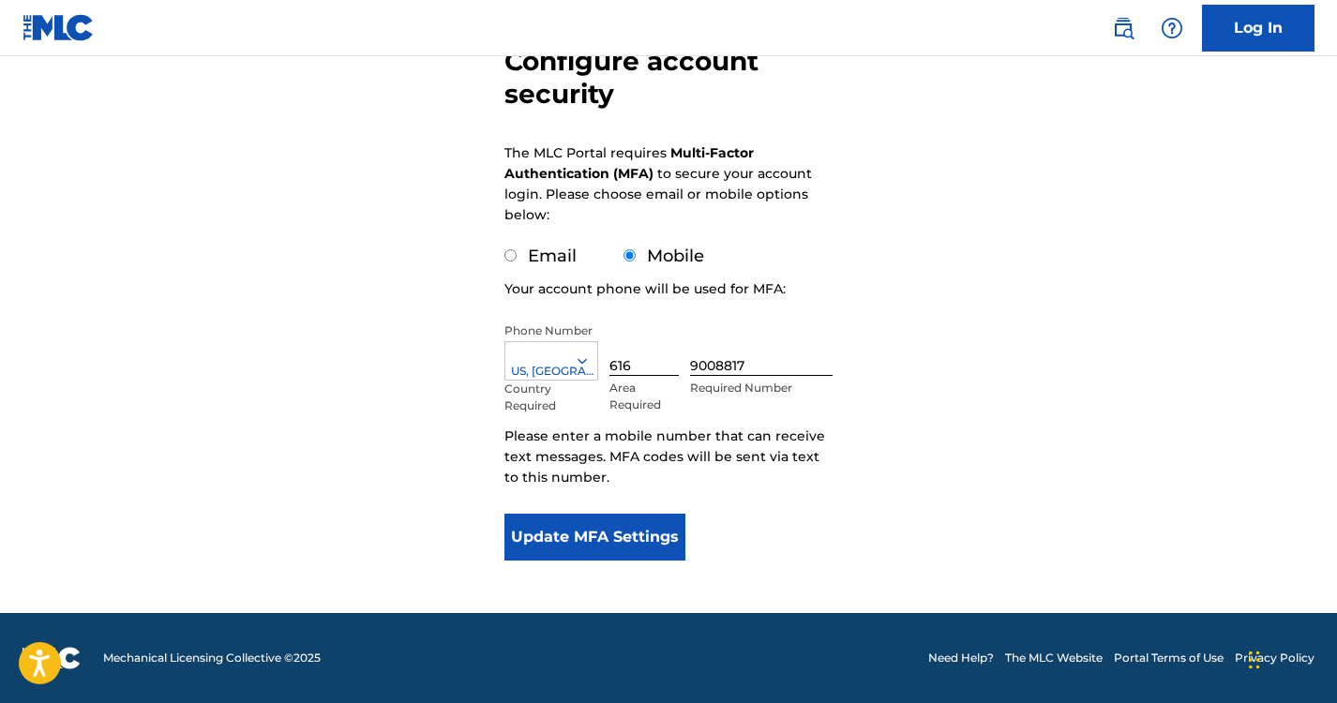
click at [623, 518] on button "Update MFA Settings" at bounding box center [594, 537] width 181 height 47
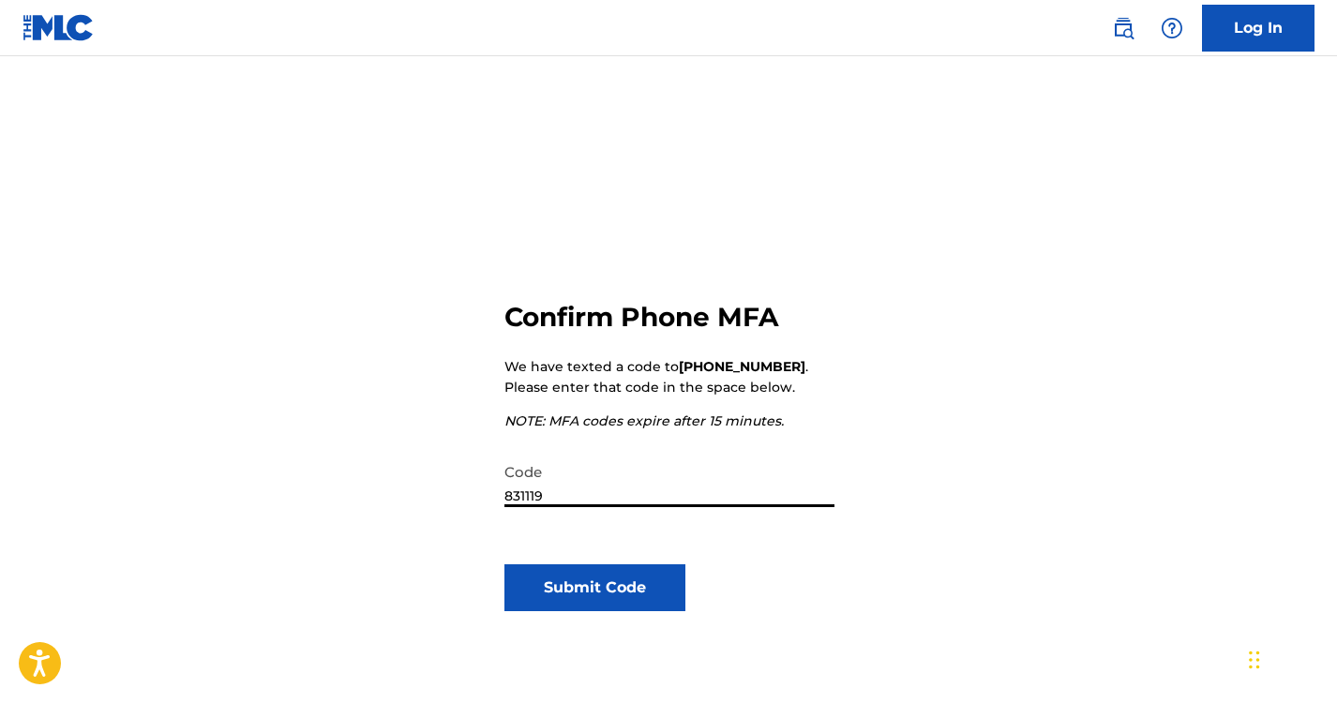
scroll to position [34, 0]
type input "831119"
click at [593, 600] on button "Submit Code" at bounding box center [594, 586] width 181 height 47
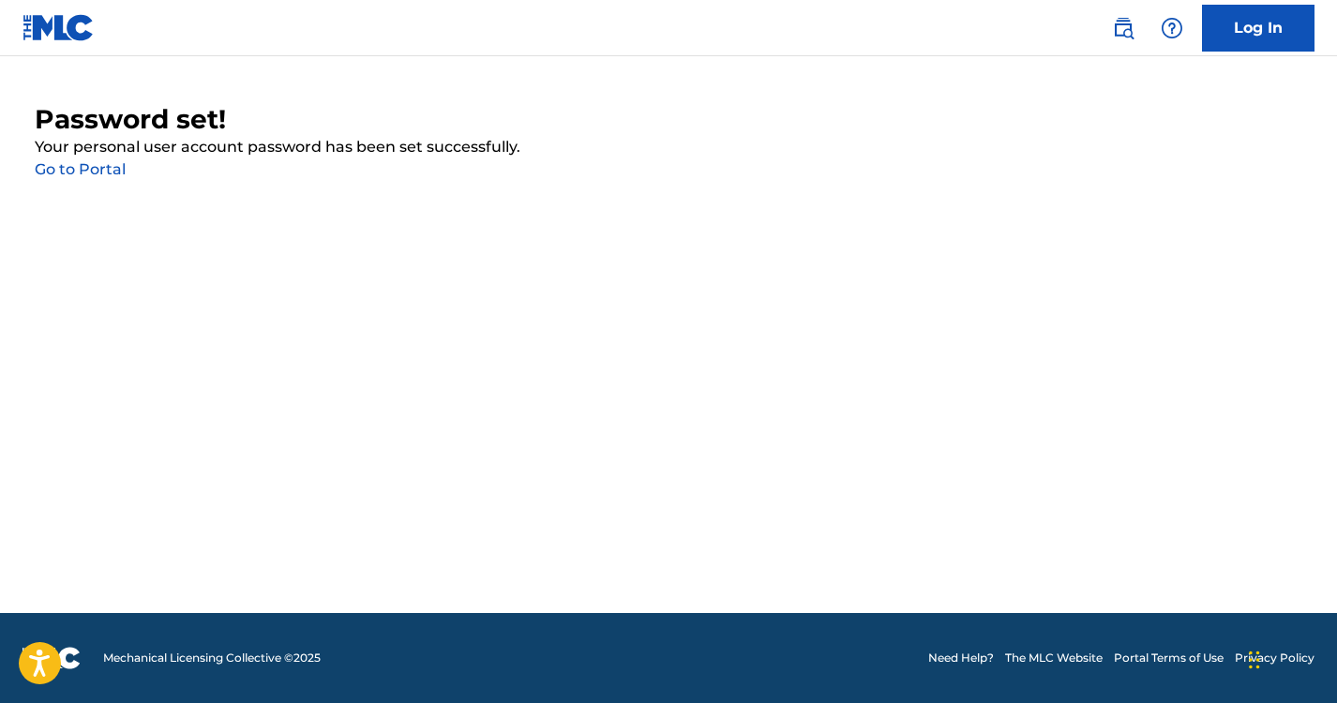
click at [82, 164] on link "Go to Portal" at bounding box center [80, 169] width 91 height 18
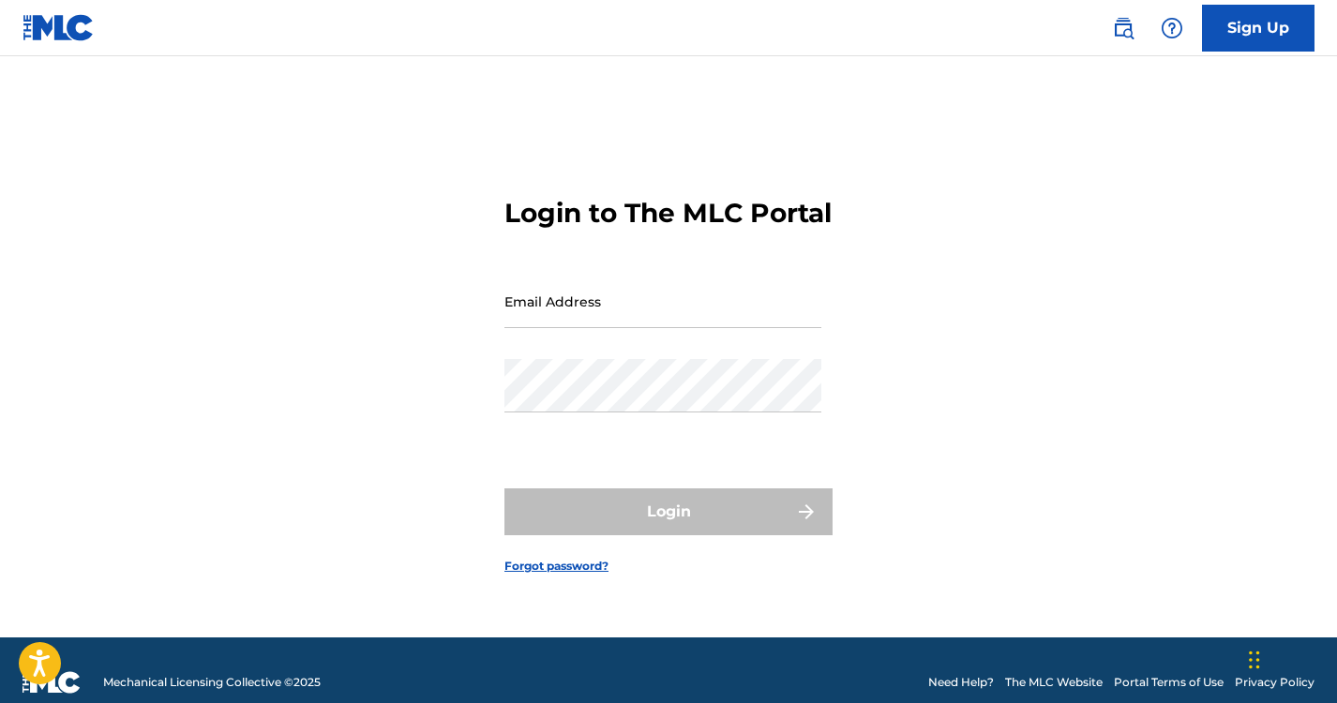
click at [555, 325] on input "Email Address" at bounding box center [662, 301] width 317 height 53
type input "[EMAIL_ADDRESS][DOMAIN_NAME]"
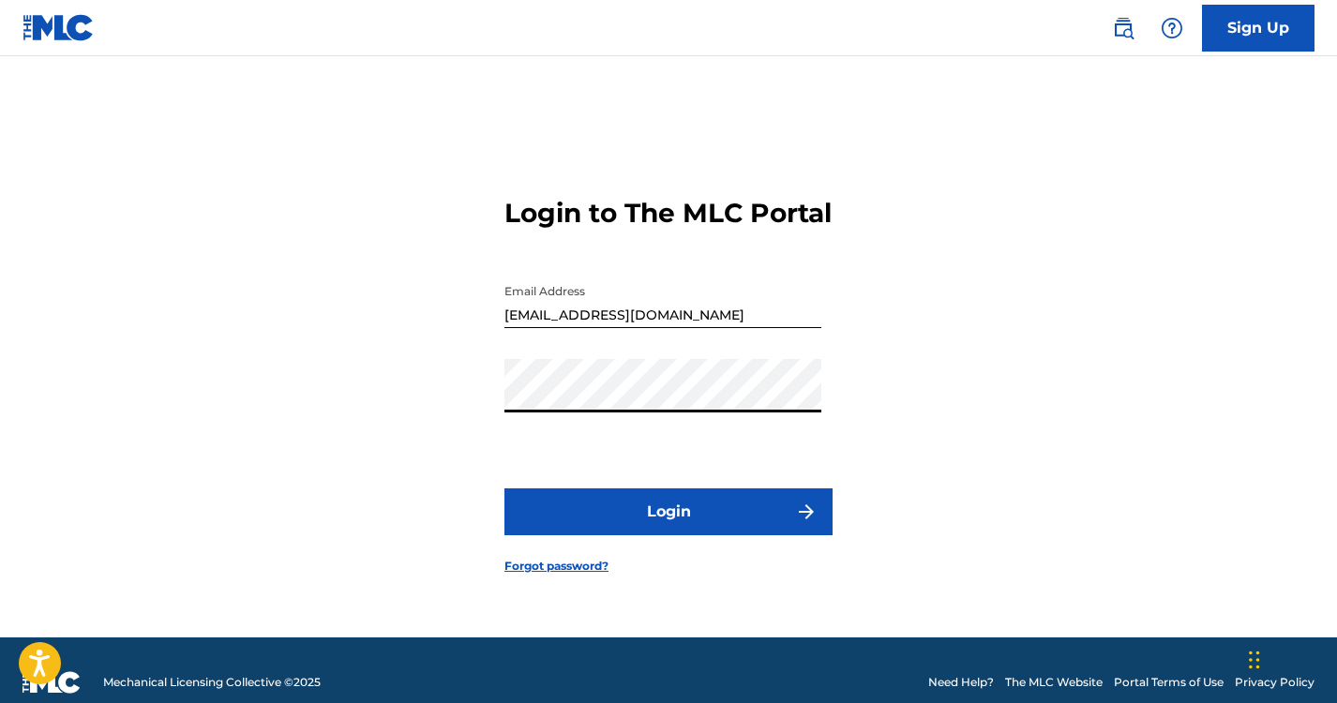
click at [698, 526] on button "Login" at bounding box center [668, 511] width 328 height 47
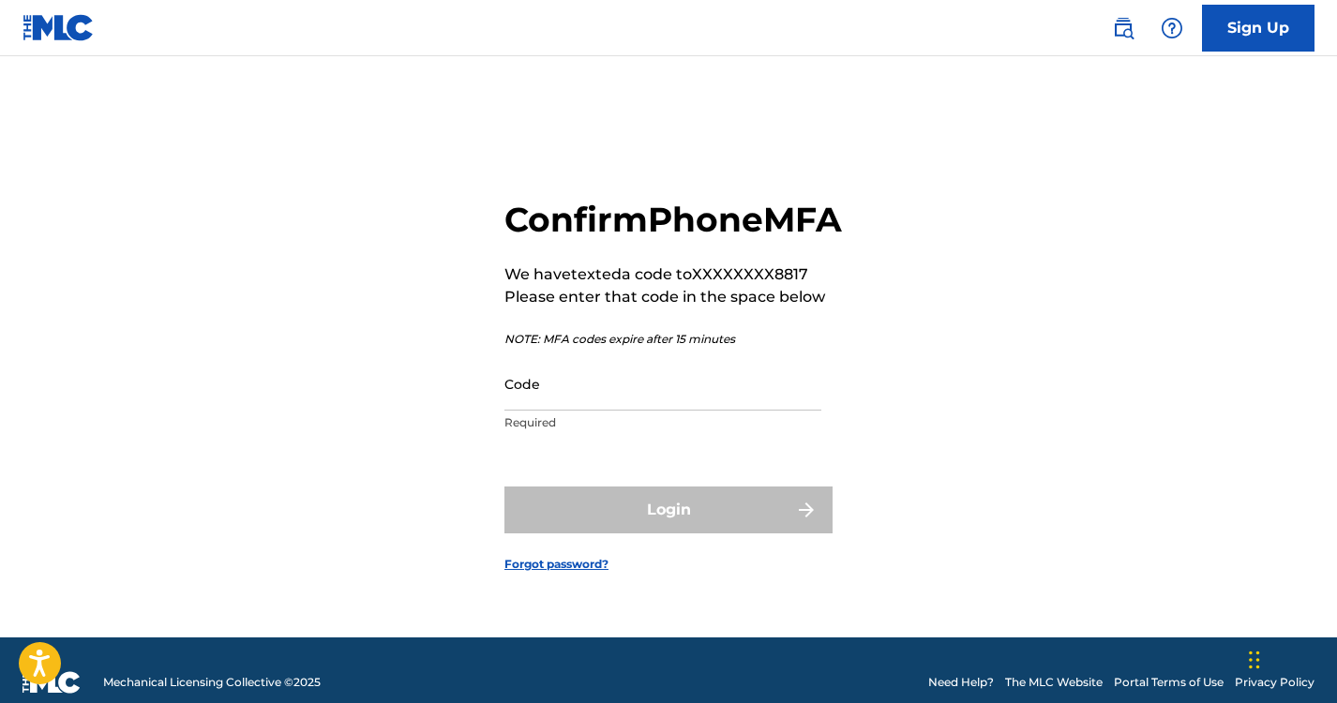
click at [586, 411] on input "Code" at bounding box center [662, 383] width 317 height 53
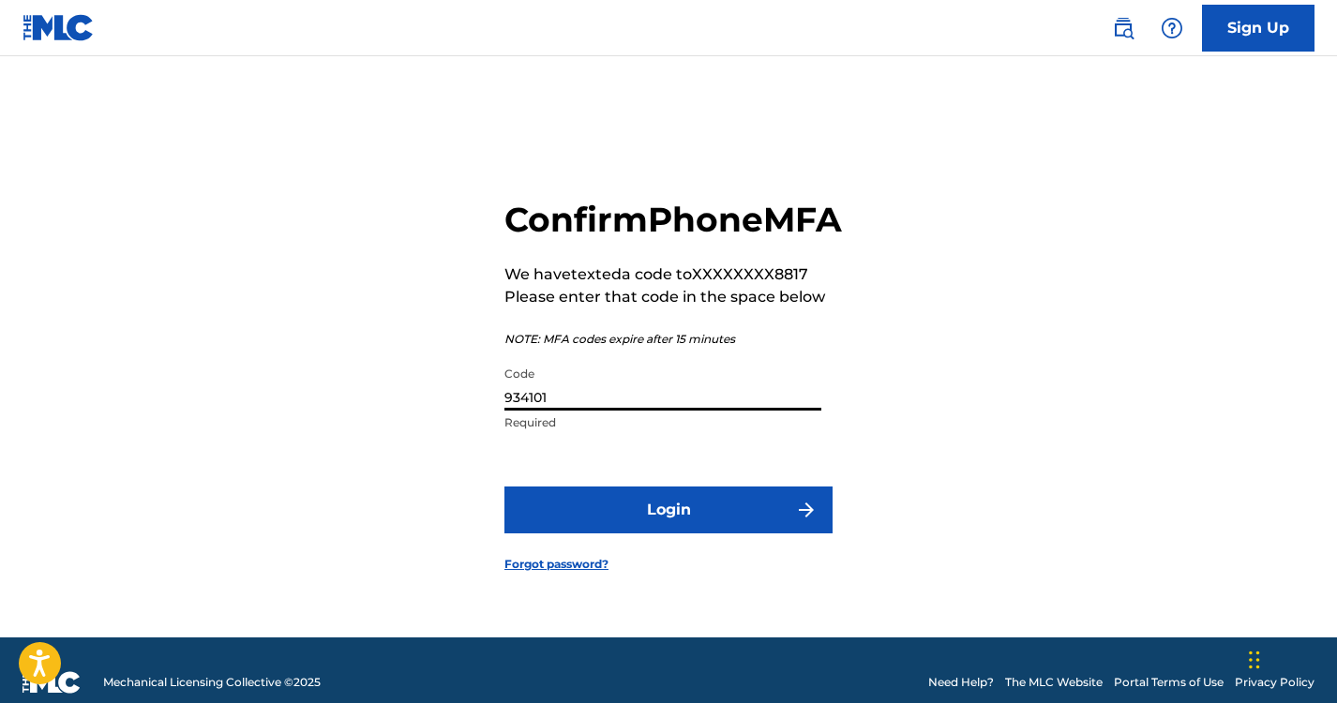
type input "934101"
click at [650, 519] on button "Login" at bounding box center [668, 510] width 328 height 47
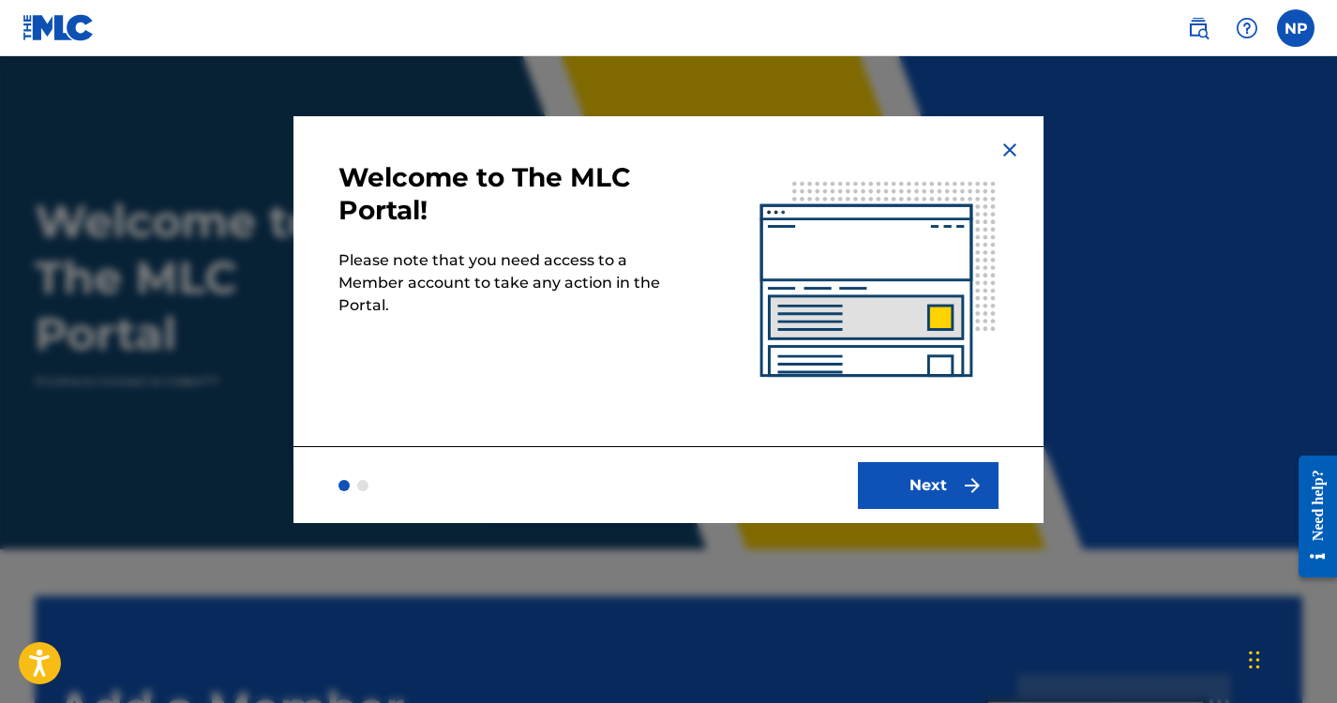
click at [954, 487] on button "Next" at bounding box center [928, 485] width 141 height 47
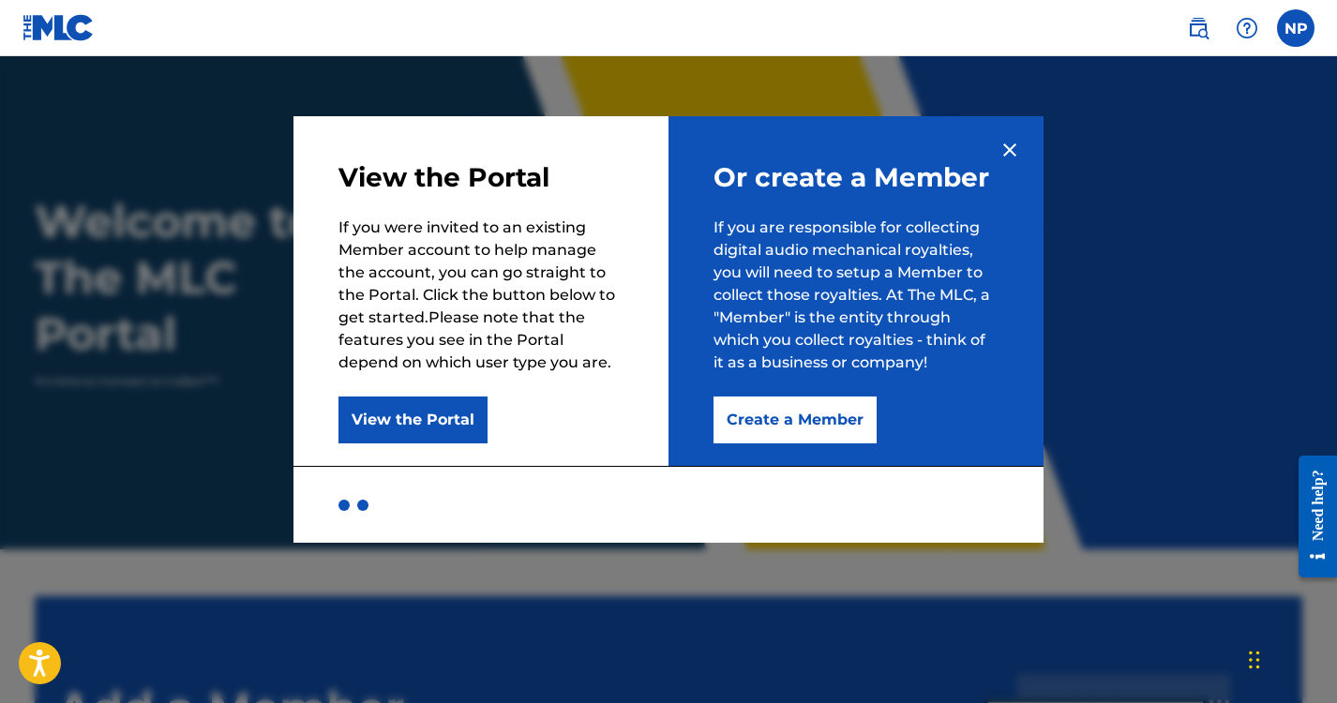
click at [1011, 144] on img at bounding box center [1010, 150] width 23 height 23
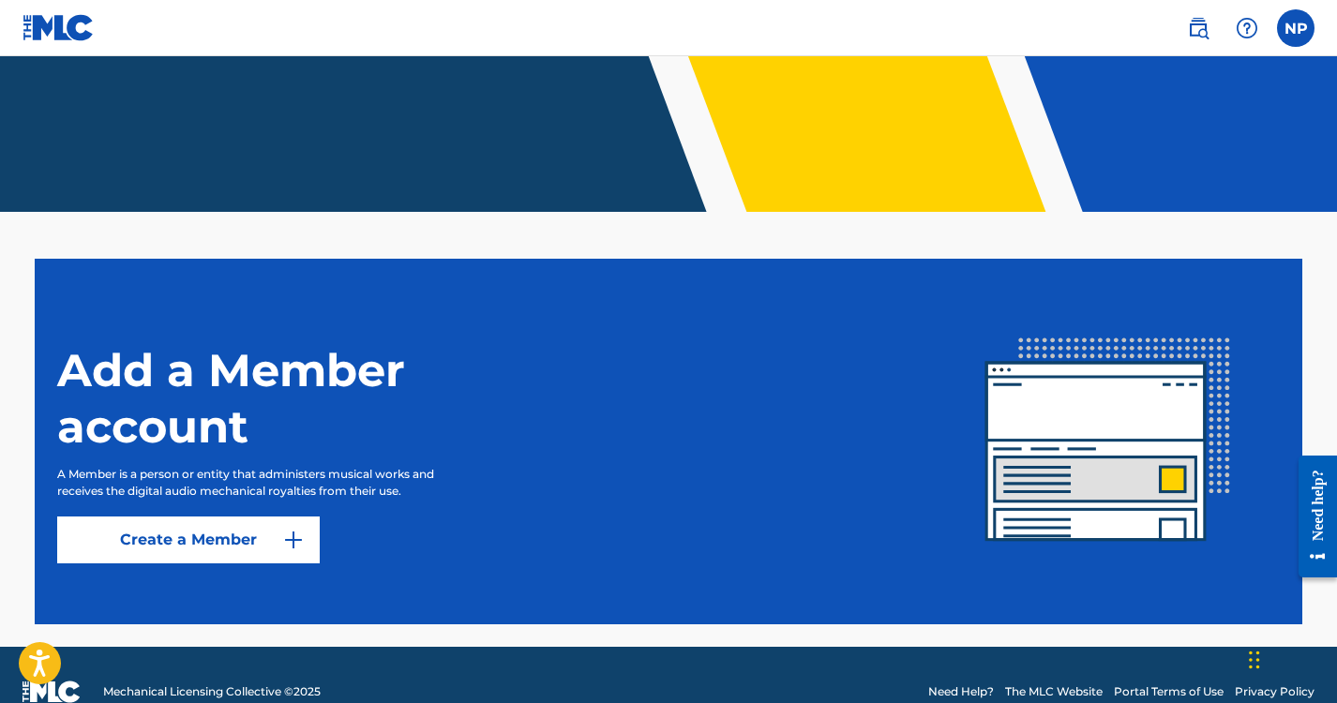
scroll to position [371, 0]
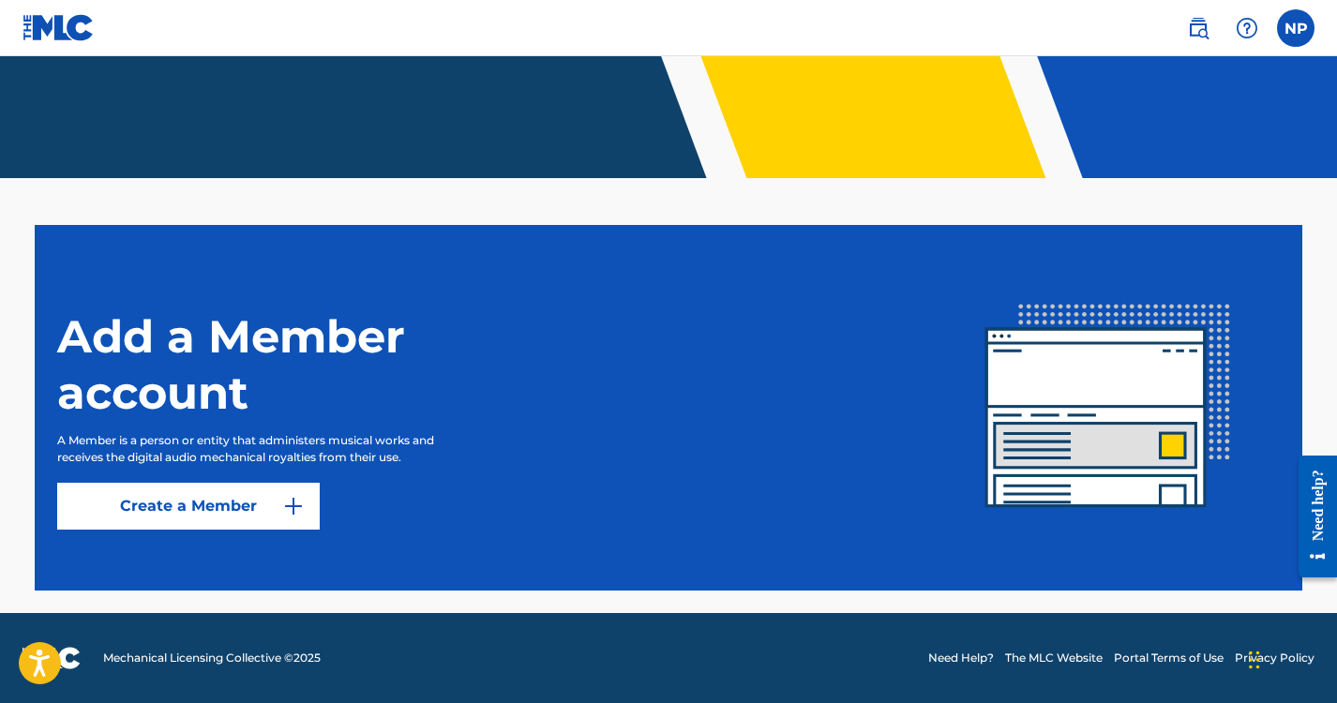
click at [257, 504] on link "Create a Member" at bounding box center [188, 506] width 263 height 47
